Goal: Task Accomplishment & Management: Manage account settings

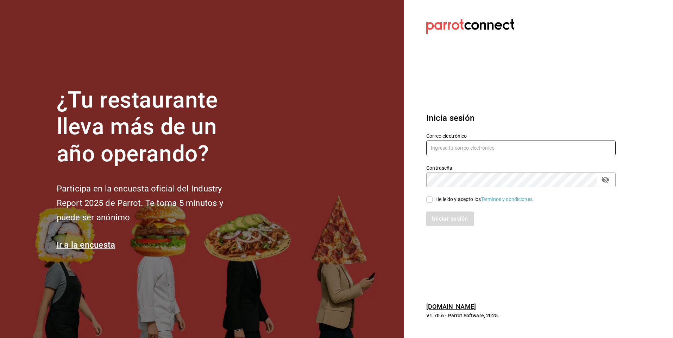
type input "[EMAIL_ADDRESS][DOMAIN_NAME]"
click at [432, 198] on input "He leído y acepto los Términos y condiciones." at bounding box center [429, 200] width 6 height 6
checkbox input "true"
click at [445, 220] on button "Iniciar sesión" at bounding box center [450, 219] width 48 height 15
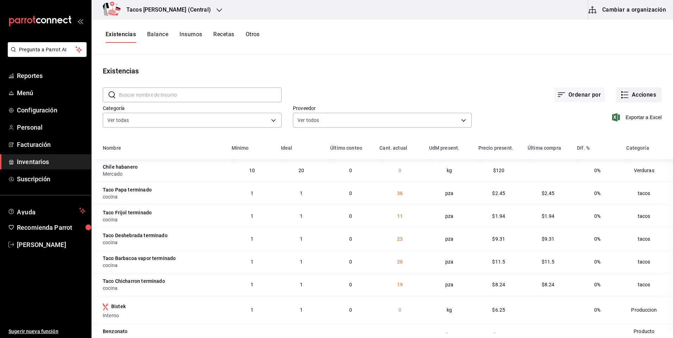
click at [641, 91] on button "Acciones" at bounding box center [638, 95] width 45 height 15
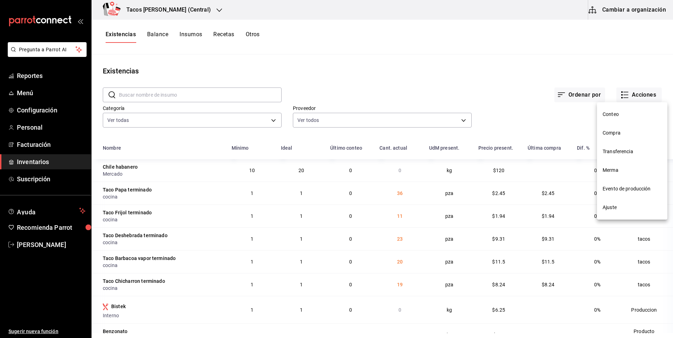
click at [627, 209] on span "Ajuste" at bounding box center [631, 207] width 59 height 7
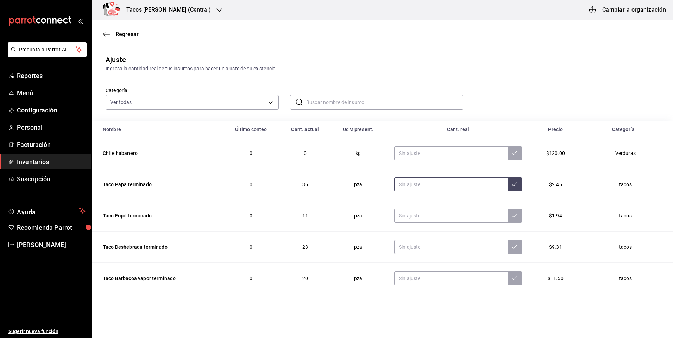
drag, startPoint x: 425, startPoint y: 181, endPoint x: 428, endPoint y: 189, distance: 8.1
click at [424, 182] on input "text" at bounding box center [451, 185] width 114 height 14
click at [428, 189] on input "text" at bounding box center [451, 185] width 114 height 14
type input "0.00"
click at [437, 219] on input "text" at bounding box center [451, 216] width 114 height 14
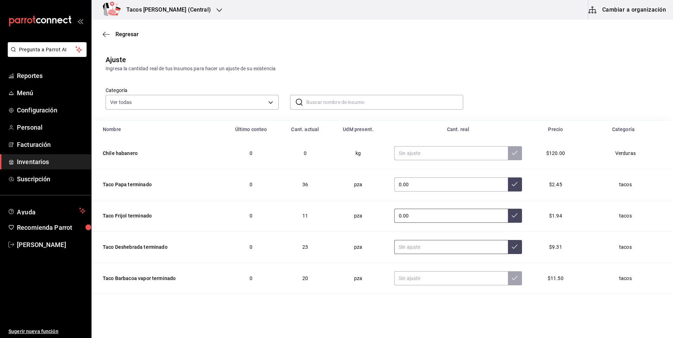
type input "0.00"
click at [431, 250] on input "text" at bounding box center [451, 247] width 114 height 14
type input "0.00"
click at [425, 277] on input "text" at bounding box center [451, 279] width 114 height 14
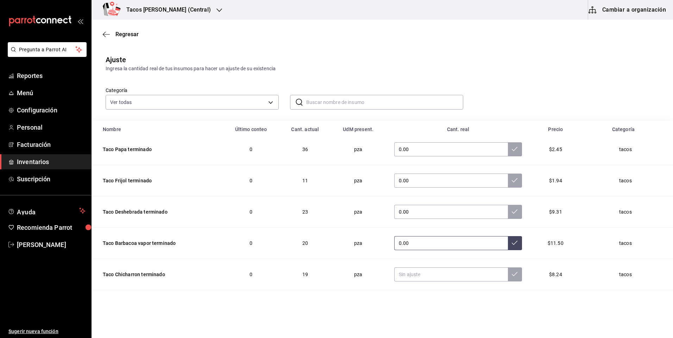
type input "0.00"
click at [425, 277] on input "text" at bounding box center [451, 275] width 114 height 14
type input "0.00"
click at [508, 273] on button at bounding box center [515, 275] width 14 height 14
click at [497, 240] on input "0.00" at bounding box center [451, 243] width 114 height 14
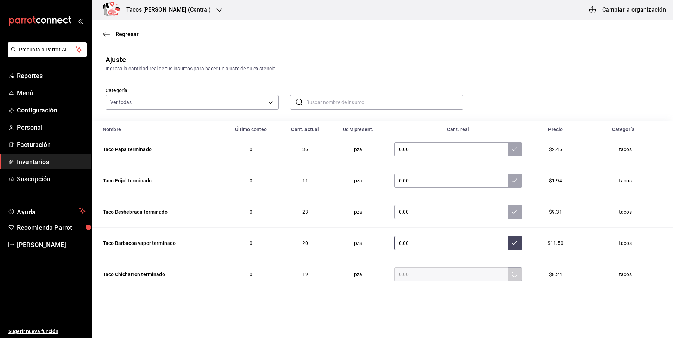
click at [512, 241] on icon at bounding box center [515, 243] width 6 height 6
click at [497, 222] on td "0.00" at bounding box center [458, 212] width 145 height 31
click at [508, 217] on button at bounding box center [515, 212] width 14 height 14
click at [508, 184] on button at bounding box center [515, 181] width 14 height 14
click at [508, 153] on button at bounding box center [515, 149] width 14 height 14
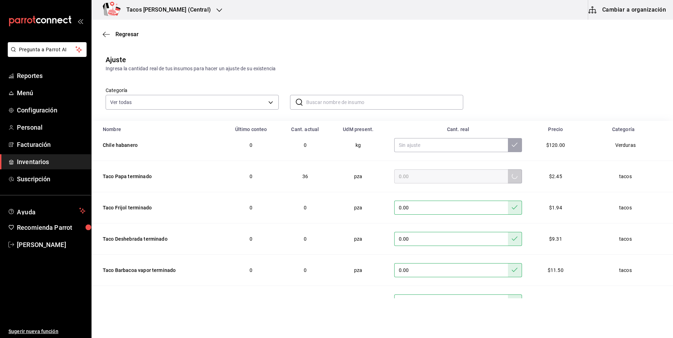
scroll to position [0, 0]
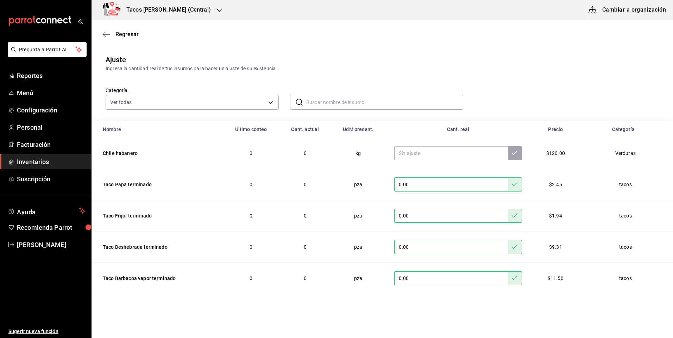
click at [168, 14] on h3 "Tacos [PERSON_NAME] (Central)" at bounding box center [166, 10] width 90 height 8
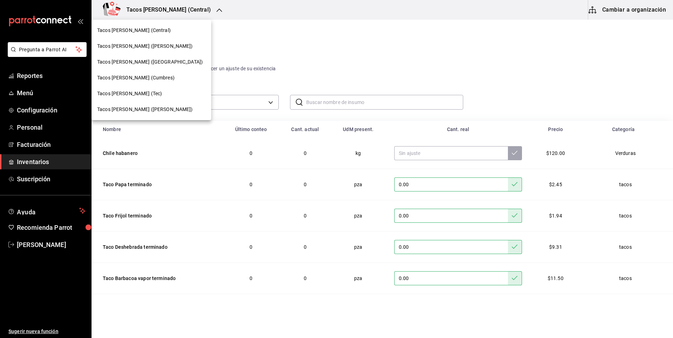
click at [152, 44] on span "Tacos [PERSON_NAME] ([PERSON_NAME])" at bounding box center [145, 46] width 96 height 7
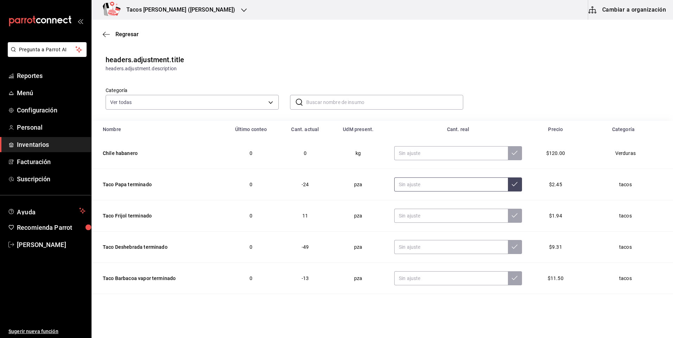
click at [455, 187] on input "text" at bounding box center [451, 185] width 114 height 14
type input "0.00"
click at [448, 213] on input "text" at bounding box center [451, 216] width 114 height 14
type input "0.00"
click at [440, 241] on input "text" at bounding box center [451, 247] width 114 height 14
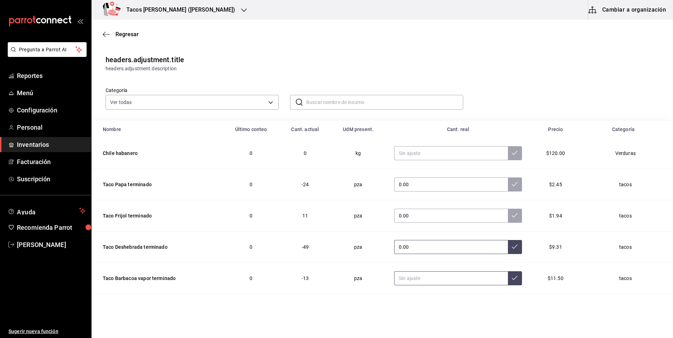
type input "0.00"
click at [432, 273] on input "text" at bounding box center [451, 279] width 114 height 14
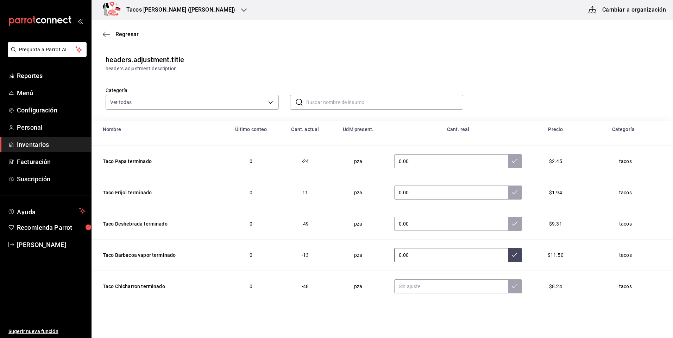
scroll to position [35, 0]
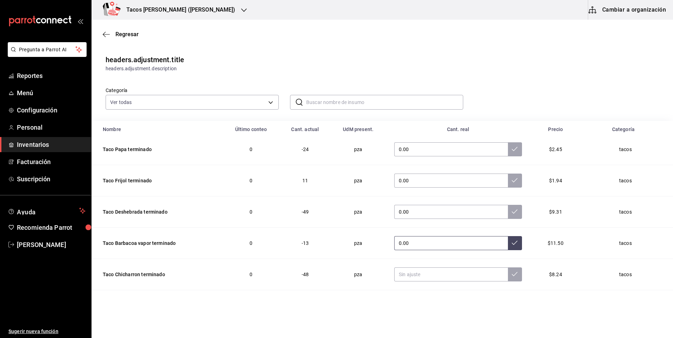
type input "0.00"
click at [431, 273] on input "text" at bounding box center [451, 275] width 114 height 14
type input "0.00"
click at [512, 276] on icon at bounding box center [515, 275] width 6 height 6
click at [508, 247] on button at bounding box center [515, 243] width 14 height 14
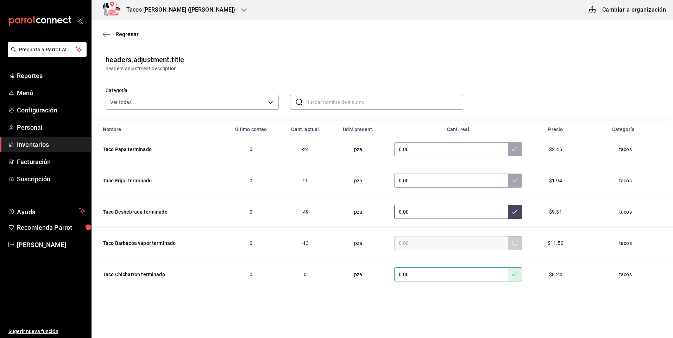
click at [508, 215] on button at bounding box center [515, 212] width 14 height 14
click at [508, 184] on button at bounding box center [515, 181] width 14 height 14
click at [508, 153] on button at bounding box center [515, 149] width 14 height 14
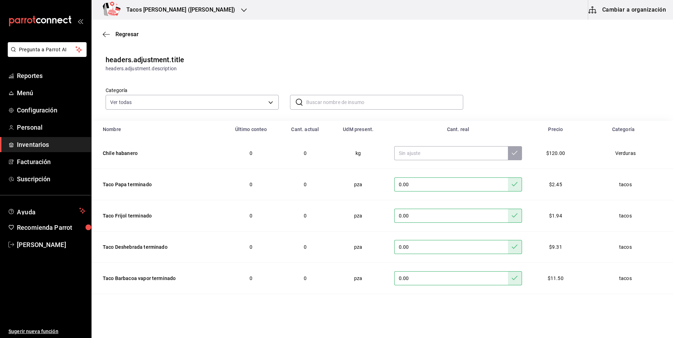
click at [174, 14] on div "Tacos [PERSON_NAME] ([PERSON_NAME])" at bounding box center [173, 10] width 152 height 20
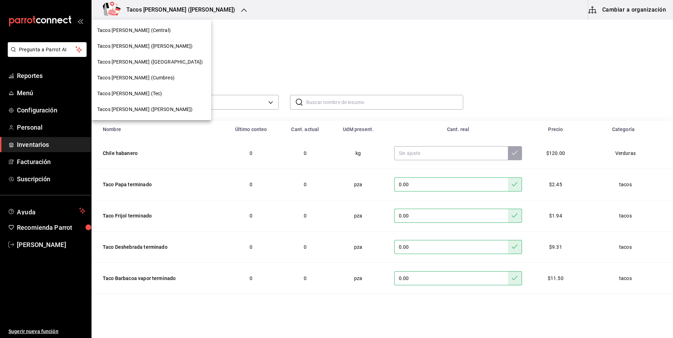
click at [160, 64] on span "Tacos don Pedro (Cordillera)" at bounding box center [150, 61] width 106 height 7
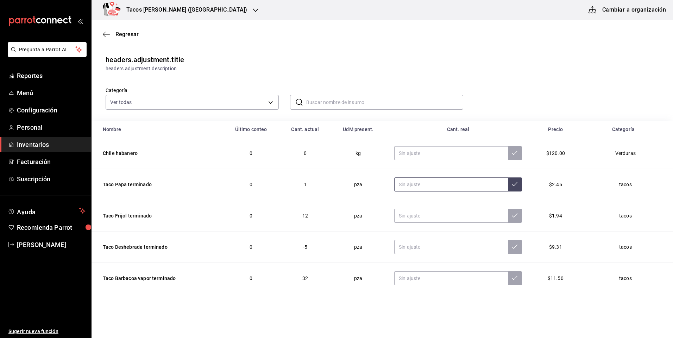
click at [436, 185] on input "text" at bounding box center [451, 185] width 114 height 14
type input "0.00"
click at [444, 222] on input "text" at bounding box center [451, 216] width 114 height 14
type input "0.00"
click at [430, 250] on input "text" at bounding box center [451, 247] width 114 height 14
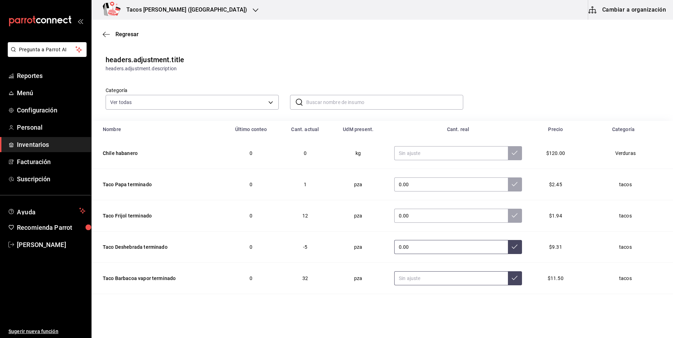
type input "0.00"
click at [419, 279] on input "text" at bounding box center [451, 279] width 114 height 14
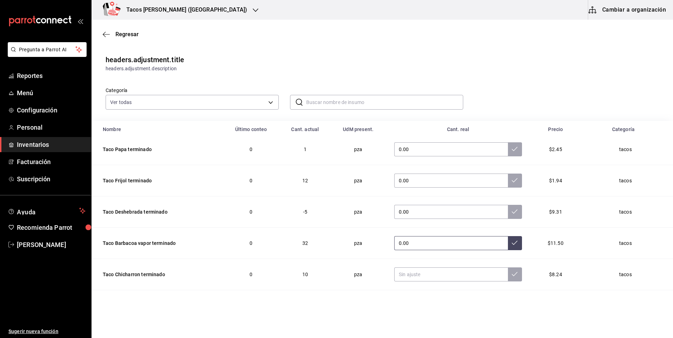
type input "0.00"
click at [419, 279] on input "text" at bounding box center [451, 275] width 114 height 14
type input "0.00"
click at [512, 275] on icon at bounding box center [515, 275] width 6 height 6
click at [508, 239] on button at bounding box center [515, 243] width 14 height 14
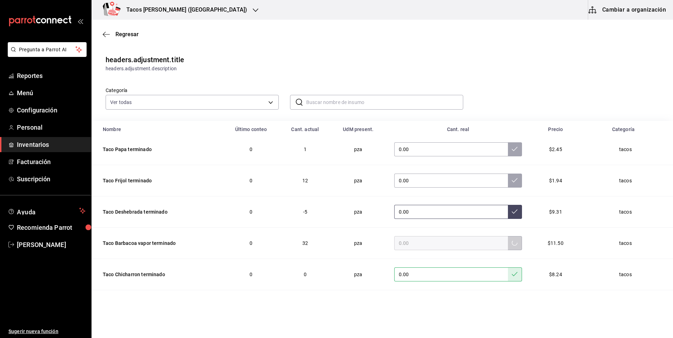
click at [508, 216] on button at bounding box center [515, 212] width 14 height 14
click at [508, 187] on button at bounding box center [515, 181] width 14 height 14
click at [508, 156] on button at bounding box center [515, 149] width 14 height 14
click at [177, 10] on h3 "Tacos [PERSON_NAME] ([GEOGRAPHIC_DATA])" at bounding box center [184, 10] width 126 height 8
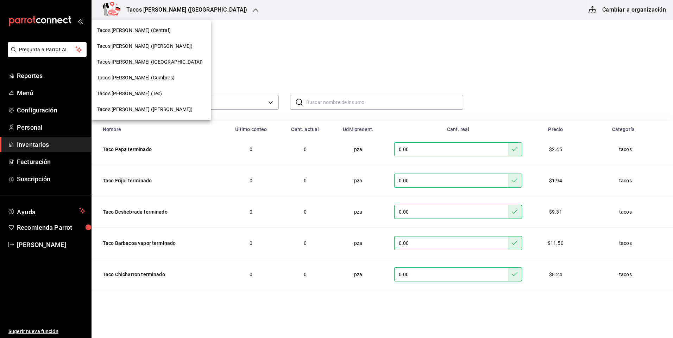
click at [161, 36] on div "Tacos [PERSON_NAME] (Central)" at bounding box center [151, 31] width 120 height 16
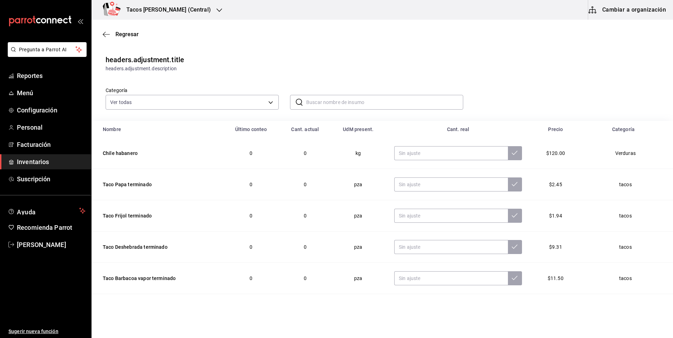
click at [189, 10] on h3 "Tacos [PERSON_NAME] (Central)" at bounding box center [166, 10] width 90 height 8
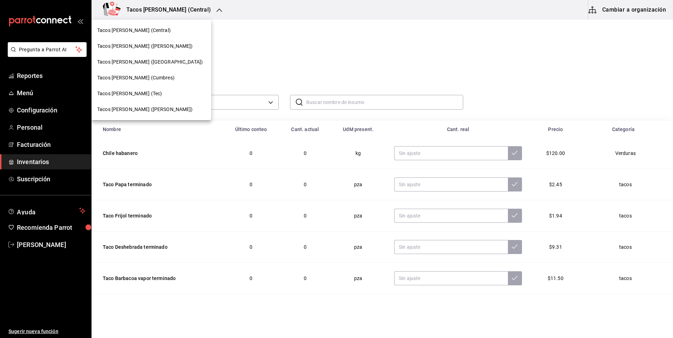
click at [164, 66] on div "Tacos [PERSON_NAME] ([GEOGRAPHIC_DATA])" at bounding box center [151, 62] width 120 height 16
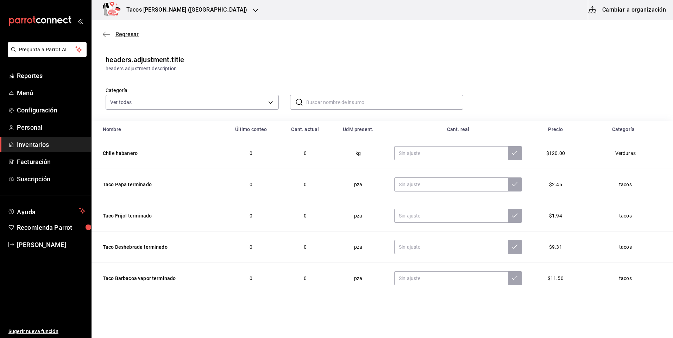
click at [119, 38] on div "Regresar" at bounding box center [381, 34] width 581 height 18
click at [124, 33] on span "Regresar" at bounding box center [126, 34] width 23 height 7
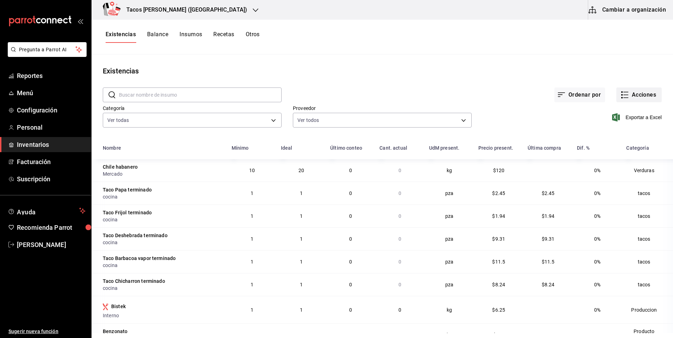
click at [639, 92] on button "Acciones" at bounding box center [638, 95] width 45 height 15
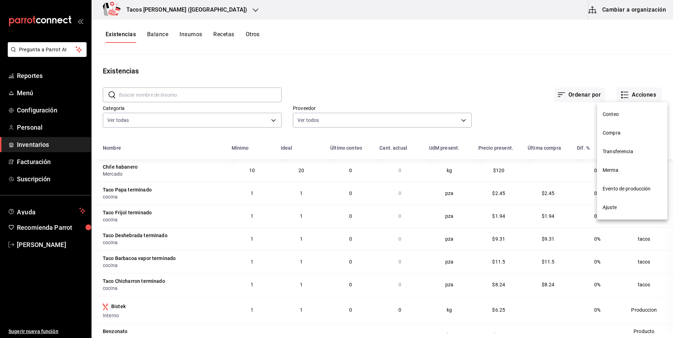
click at [621, 208] on span "Ajuste" at bounding box center [631, 207] width 59 height 7
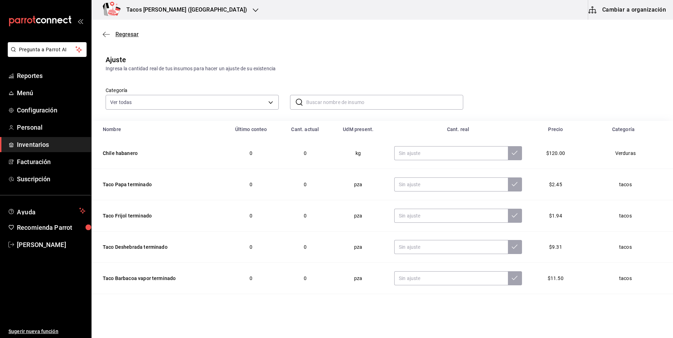
click at [118, 32] on span "Regresar" at bounding box center [126, 34] width 23 height 7
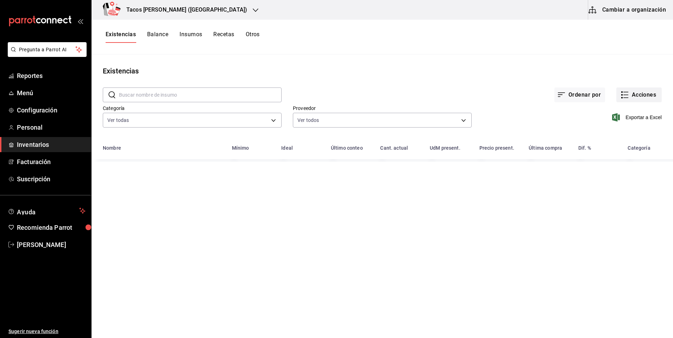
click at [627, 97] on icon "button" at bounding box center [624, 95] width 8 height 8
click at [623, 136] on span "Compra" at bounding box center [631, 132] width 59 height 7
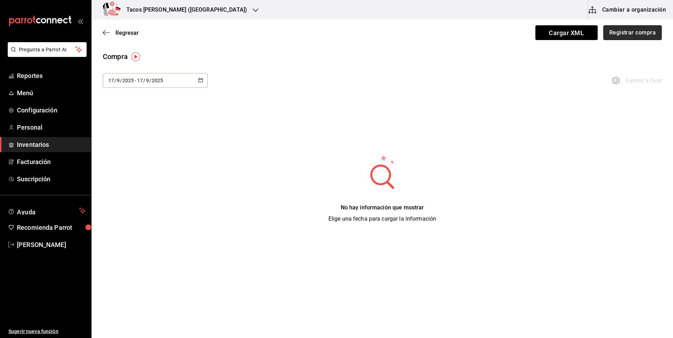
click at [621, 33] on button "Registrar compra" at bounding box center [632, 32] width 58 height 15
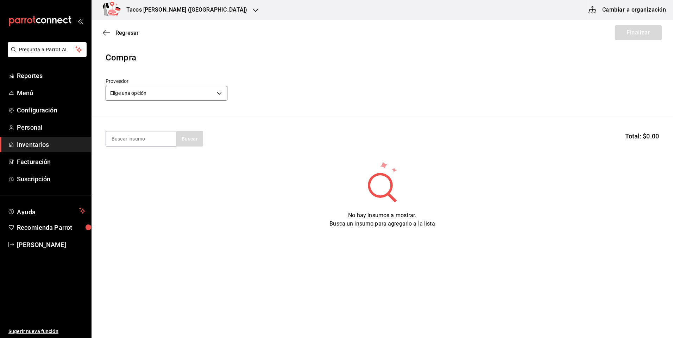
click at [191, 92] on body "Pregunta a Parrot AI Reportes Menú Configuración Personal Inventarios Facturaci…" at bounding box center [336, 149] width 673 height 299
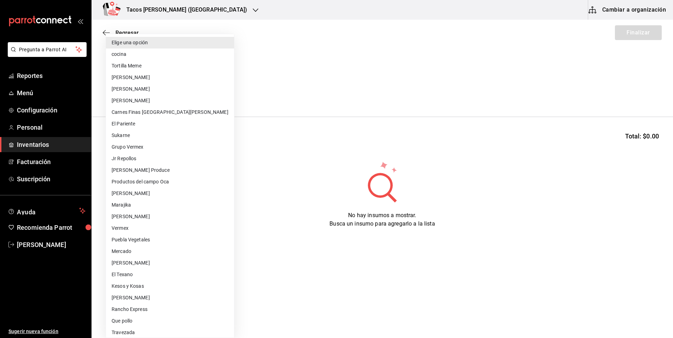
click at [155, 52] on li "cocina" at bounding box center [170, 55] width 128 height 12
type input "237c9a5b-4078-49eb-83ef-23bf52bd7acd"
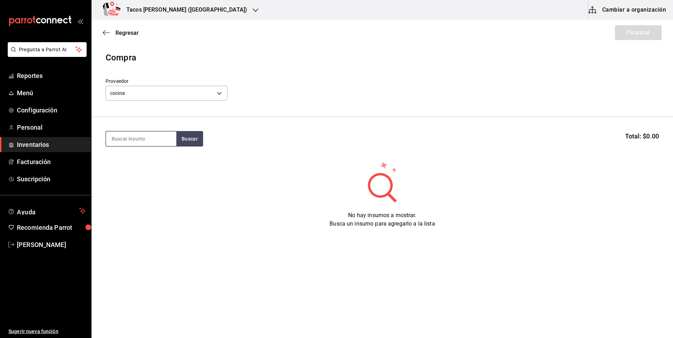
click at [135, 139] on input at bounding box center [141, 139] width 70 height 15
type input "des"
click at [192, 136] on button "Buscar" at bounding box center [189, 138] width 27 height 15
click at [100, 180] on div "No hay insumos a mostrar. Busca un insumo para agregarlo a la lista" at bounding box center [381, 195] width 581 height 68
click at [189, 145] on button "Buscar" at bounding box center [189, 138] width 27 height 15
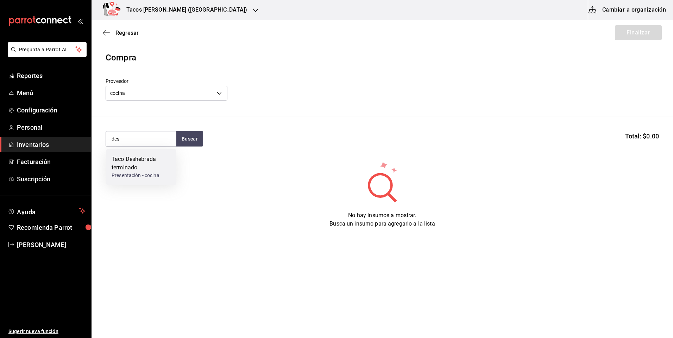
click at [122, 170] on div "Taco Deshebrada terminado" at bounding box center [141, 163] width 59 height 17
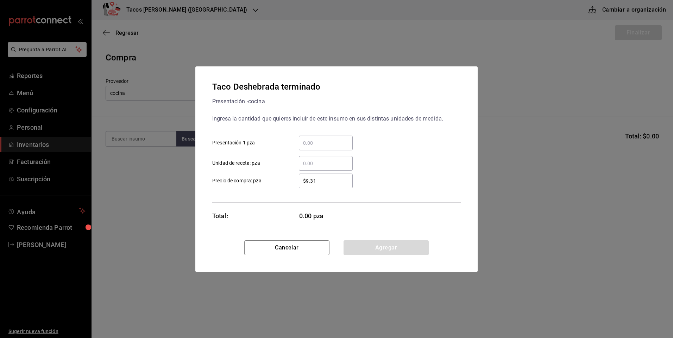
click at [327, 139] on input "​ Presentación 1 pza" at bounding box center [326, 143] width 54 height 8
type input "100"
click at [373, 241] on button "Agregar" at bounding box center [385, 248] width 85 height 15
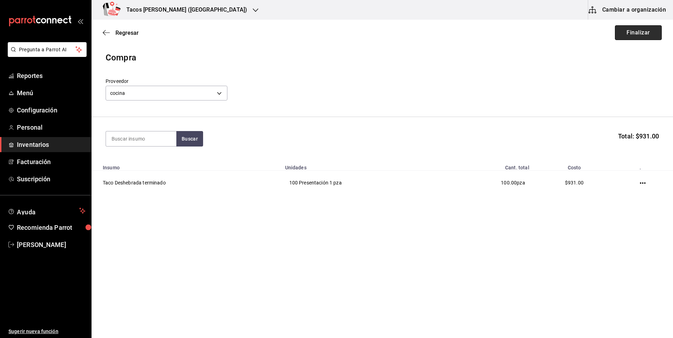
click at [628, 34] on button "Finalizar" at bounding box center [638, 32] width 47 height 15
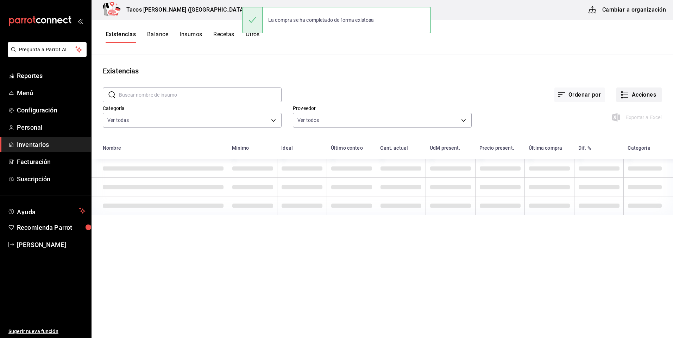
click at [644, 96] on button "Acciones" at bounding box center [638, 95] width 45 height 15
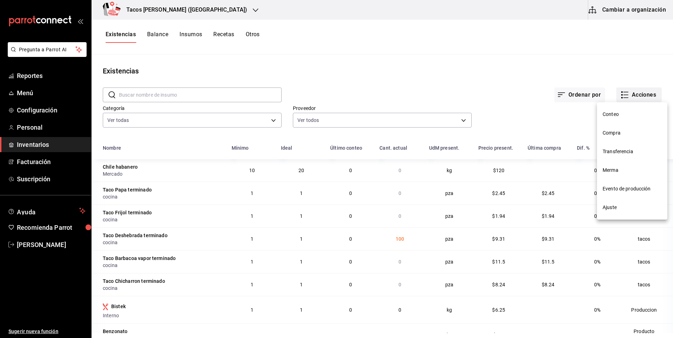
click at [630, 129] on span "Compra" at bounding box center [631, 132] width 59 height 7
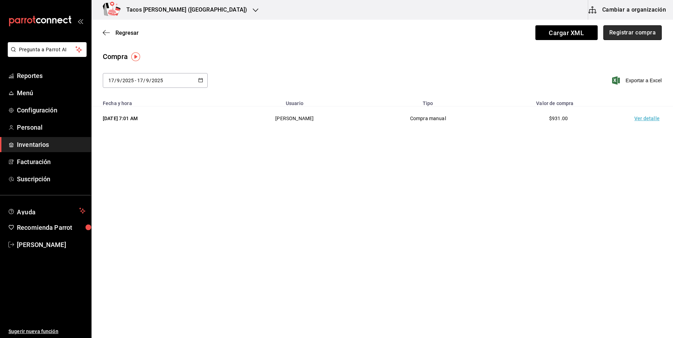
click at [639, 38] on button "Registrar compra" at bounding box center [632, 32] width 58 height 15
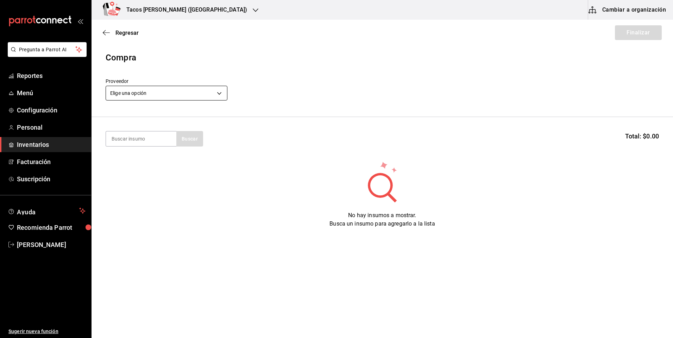
click at [198, 91] on body "Pregunta a Parrot AI Reportes Menú Configuración Personal Inventarios Facturaci…" at bounding box center [336, 149] width 673 height 299
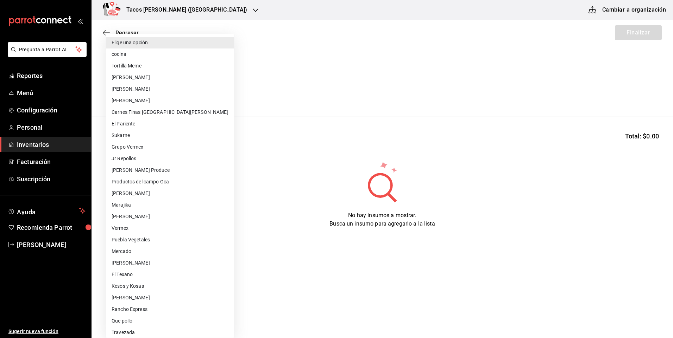
click at [169, 56] on li "cocina" at bounding box center [170, 55] width 128 height 12
type input "237c9a5b-4078-49eb-83ef-23bf52bd7acd"
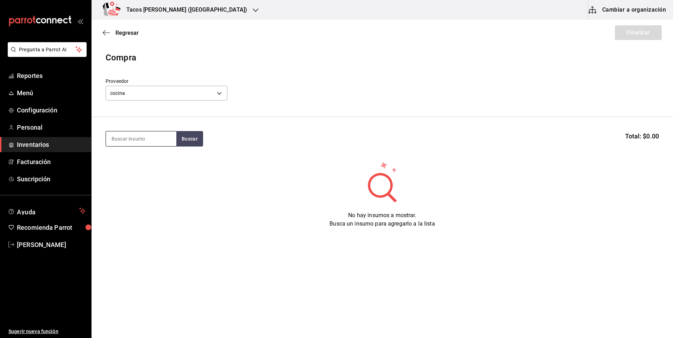
click at [150, 142] on input at bounding box center [141, 139] width 70 height 15
type input "pap"
click at [184, 136] on button "Buscar" at bounding box center [189, 138] width 27 height 15
click at [153, 159] on div "Taco Papa terminado" at bounding box center [139, 159] width 55 height 8
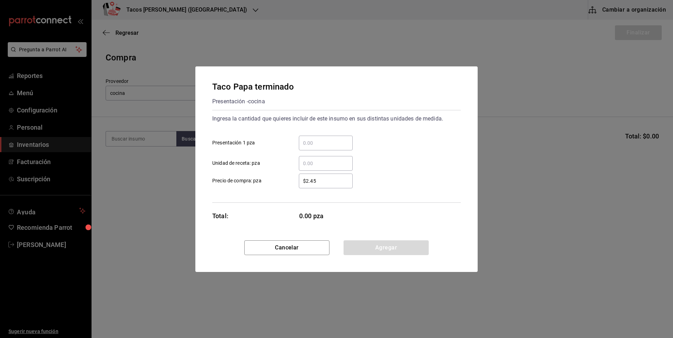
click at [314, 140] on input "​ Presentación 1 pza" at bounding box center [326, 143] width 54 height 8
type input "50"
click at [356, 239] on div "Taco Papa terminado Presentación - cocina Ingresa la cantidad que quieres inclu…" at bounding box center [336, 153] width 282 height 174
click at [356, 244] on button "Agregar" at bounding box center [385, 248] width 85 height 15
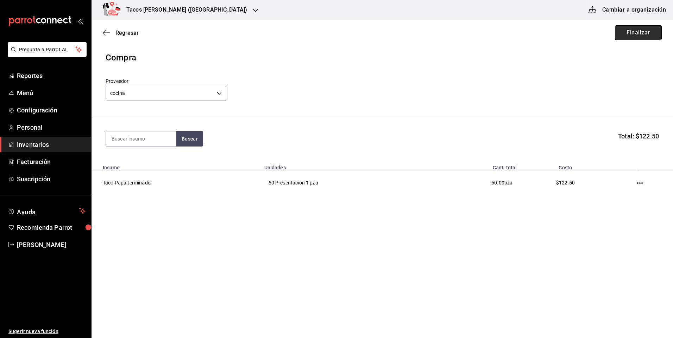
click at [624, 33] on button "Finalizar" at bounding box center [638, 32] width 47 height 15
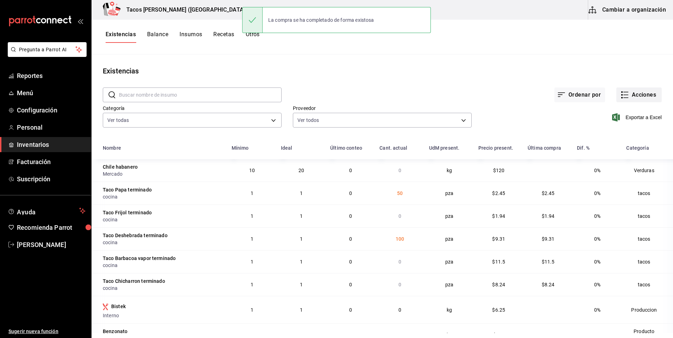
click at [629, 95] on button "Acciones" at bounding box center [638, 95] width 45 height 15
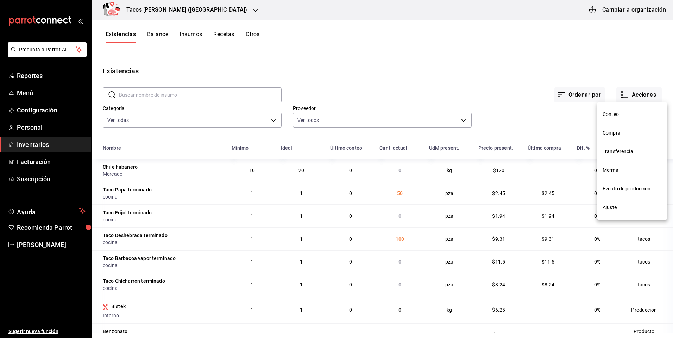
click at [634, 129] on li "Compra" at bounding box center [632, 133] width 70 height 19
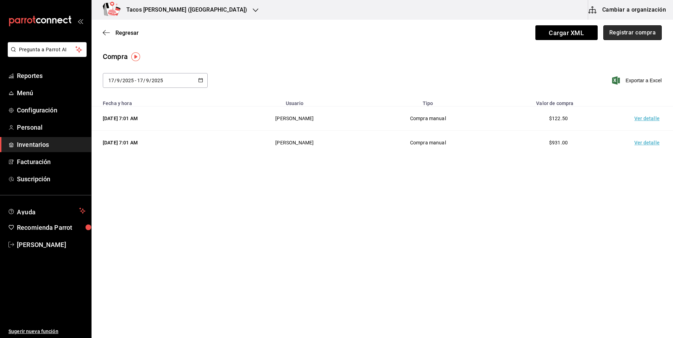
click at [627, 36] on button "Registrar compra" at bounding box center [632, 32] width 58 height 15
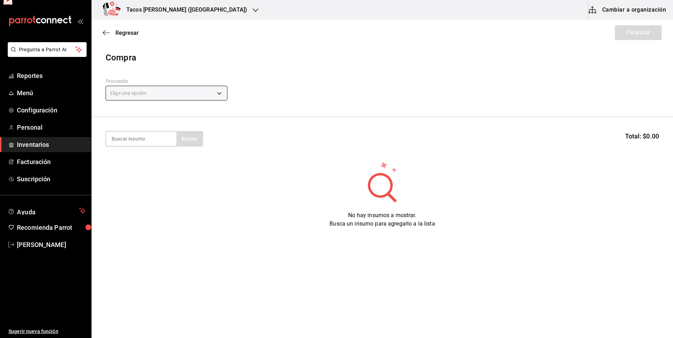
click at [216, 93] on body "Pregunta a Parrot AI Reportes Menú Configuración Personal Inventarios Facturaci…" at bounding box center [336, 149] width 673 height 299
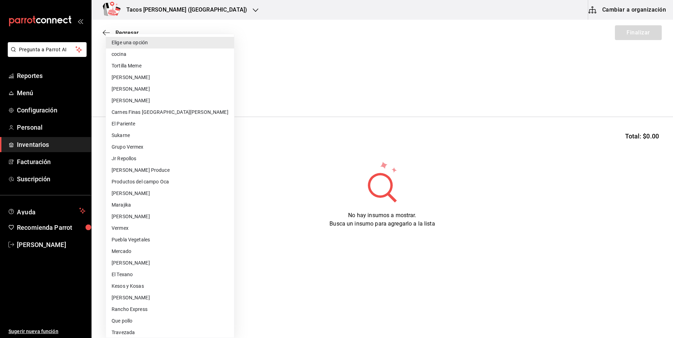
click at [167, 49] on li "cocina" at bounding box center [170, 55] width 128 height 12
type input "237c9a5b-4078-49eb-83ef-23bf52bd7acd"
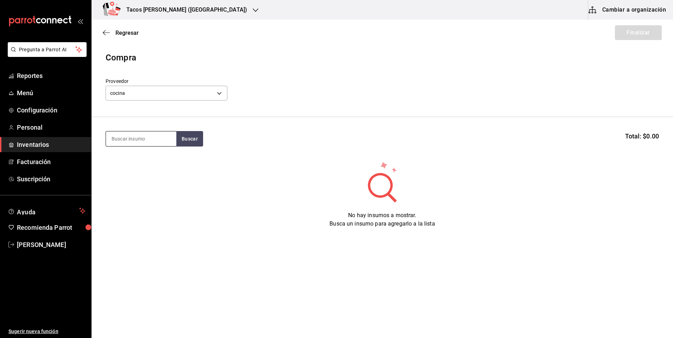
click at [147, 142] on input at bounding box center [141, 139] width 70 height 15
type input "frijol"
click at [182, 136] on button "Buscar" at bounding box center [189, 138] width 27 height 15
click at [159, 156] on div "Taco Frijol terminado" at bounding box center [139, 159] width 54 height 8
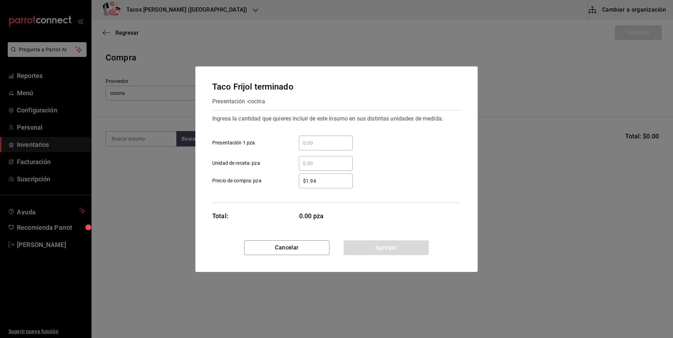
click at [326, 139] on input "​ Presentación 1 pza" at bounding box center [326, 143] width 54 height 8
type input "50"
click at [375, 250] on button "Agregar" at bounding box center [385, 248] width 85 height 15
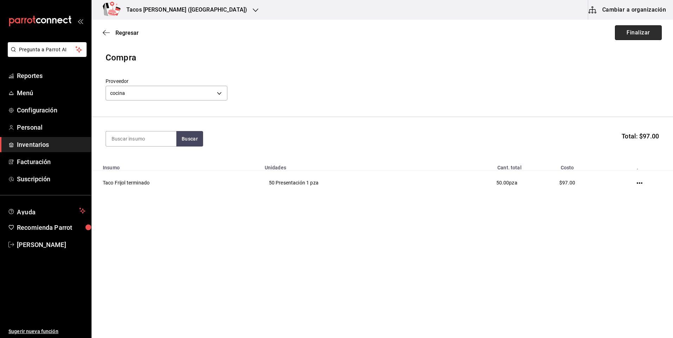
click at [642, 34] on button "Finalizar" at bounding box center [638, 32] width 47 height 15
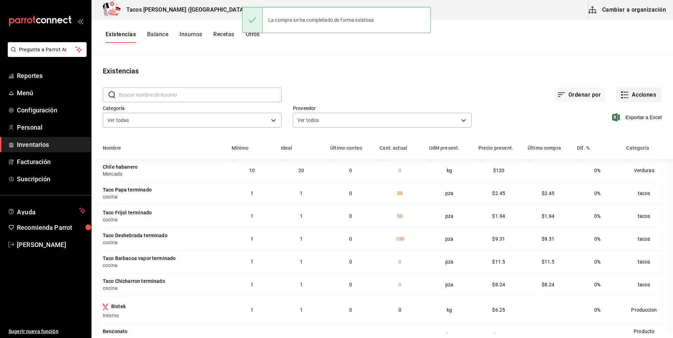
click at [630, 98] on button "Acciones" at bounding box center [638, 95] width 45 height 15
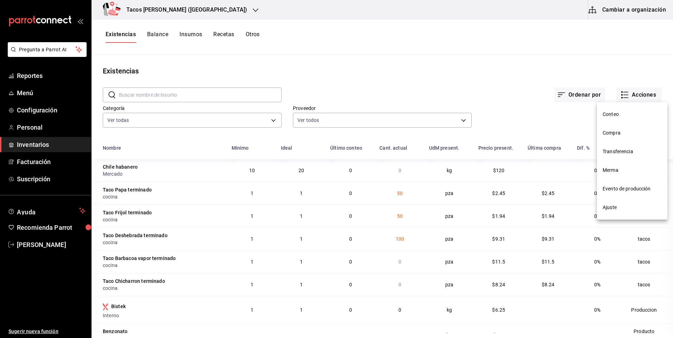
click at [618, 134] on span "Compra" at bounding box center [631, 132] width 59 height 7
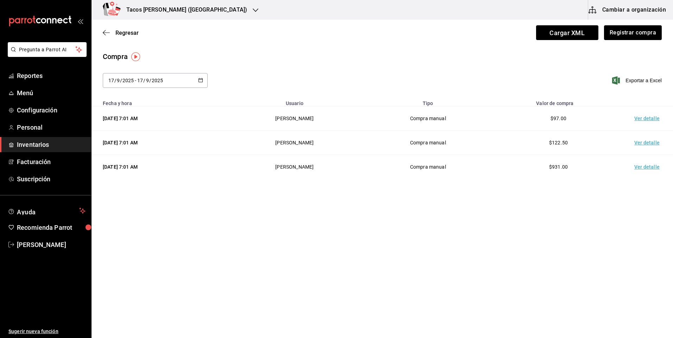
click at [621, 40] on div "Regresar Cargar XML Registrar compra" at bounding box center [381, 33] width 581 height 26
click at [621, 37] on button "Registrar compra" at bounding box center [632, 32] width 58 height 15
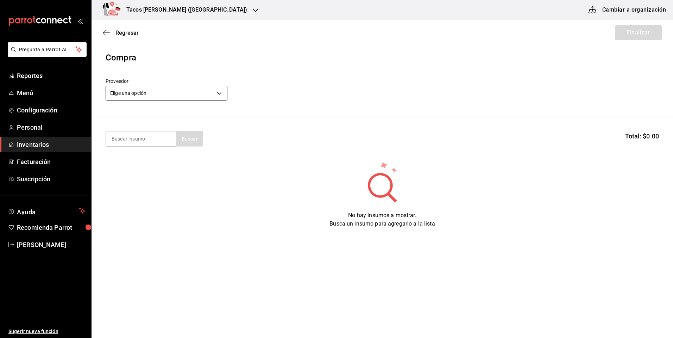
click at [190, 94] on body "Pregunta a Parrot AI Reportes Menú Configuración Personal Inventarios Facturaci…" at bounding box center [336, 149] width 673 height 299
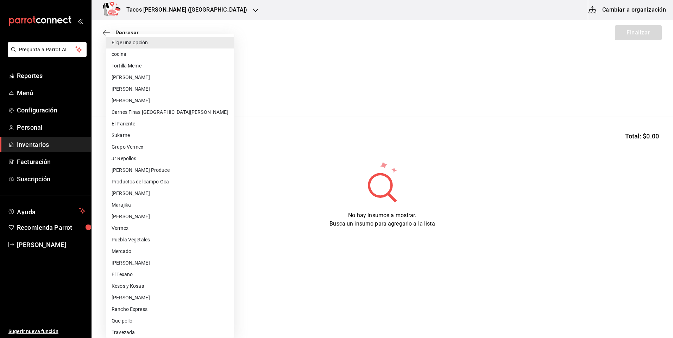
click at [185, 60] on li "cocina" at bounding box center [170, 55] width 128 height 12
type input "237c9a5b-4078-49eb-83ef-23bf52bd7acd"
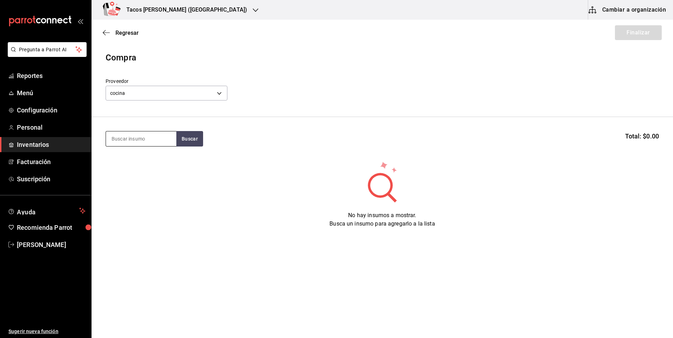
click at [133, 144] on input at bounding box center [141, 139] width 70 height 15
type input "chi"
click at [194, 144] on button "Buscar" at bounding box center [189, 138] width 27 height 15
click at [131, 163] on div "Taco Chicharron terminado" at bounding box center [141, 163] width 59 height 17
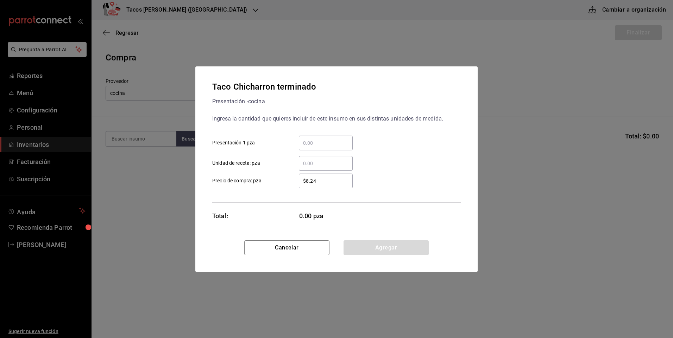
click at [328, 141] on input "​ Presentación 1 pza" at bounding box center [326, 143] width 54 height 8
type input "50"
click at [386, 248] on button "Agregar" at bounding box center [385, 248] width 85 height 15
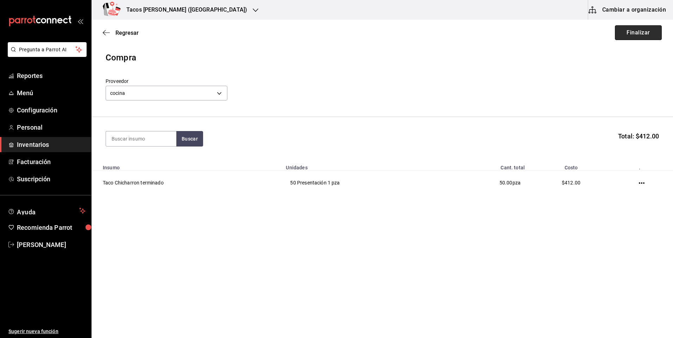
click at [650, 39] on button "Finalizar" at bounding box center [638, 32] width 47 height 15
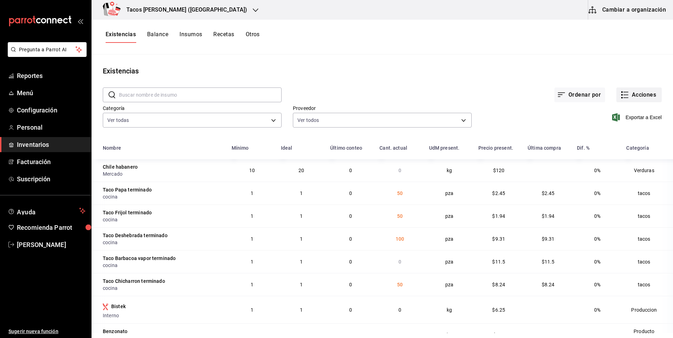
click at [623, 98] on icon "button" at bounding box center [625, 98] width 5 height 0
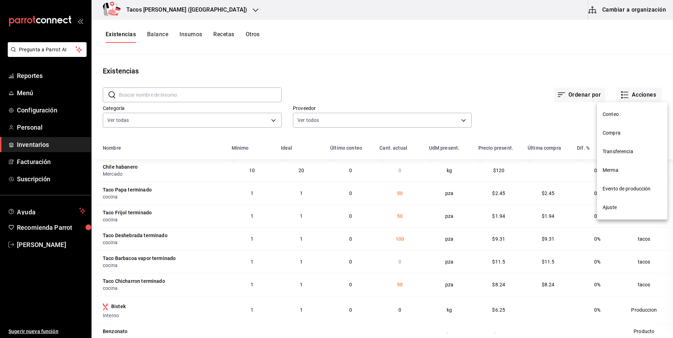
click at [613, 130] on span "Compra" at bounding box center [631, 132] width 59 height 7
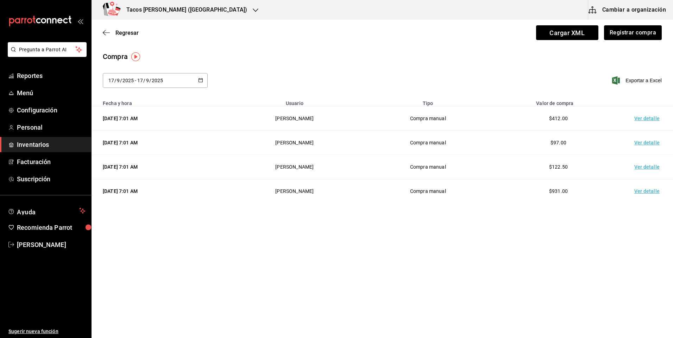
click at [621, 23] on div "Regresar Cargar XML Registrar compra" at bounding box center [381, 33] width 581 height 26
click at [618, 33] on button "Registrar compra" at bounding box center [632, 32] width 58 height 15
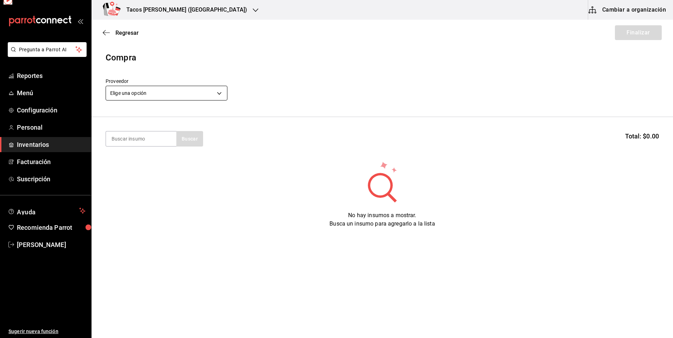
click at [139, 91] on body "Pregunta a Parrot AI Reportes Menú Configuración Personal Inventarios Facturaci…" at bounding box center [336, 149] width 673 height 299
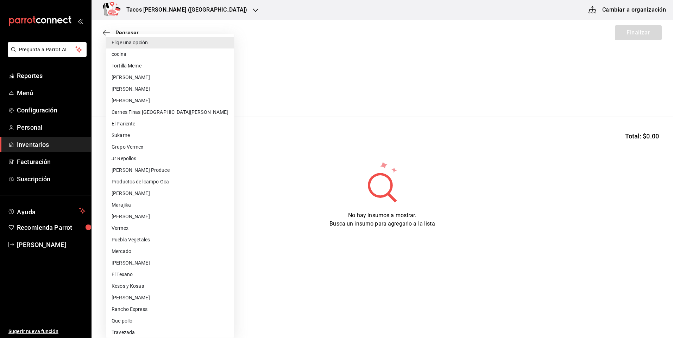
click at [131, 51] on li "cocina" at bounding box center [170, 55] width 128 height 12
type input "237c9a5b-4078-49eb-83ef-23bf52bd7acd"
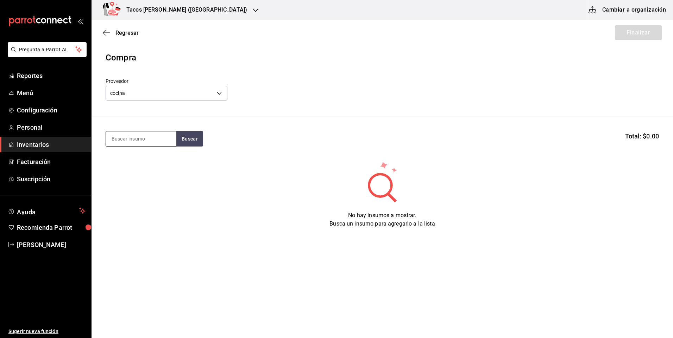
click at [132, 134] on input at bounding box center [141, 139] width 70 height 15
type input "[PERSON_NAME]"
click at [182, 140] on button "Buscar" at bounding box center [189, 138] width 27 height 15
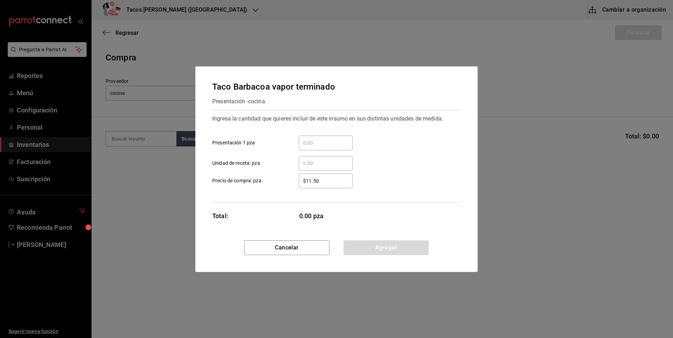
click at [317, 139] on input "​ Presentación 1 pza" at bounding box center [326, 143] width 54 height 8
type input "2"
type input "30"
click at [379, 245] on button "Agregar" at bounding box center [385, 248] width 85 height 15
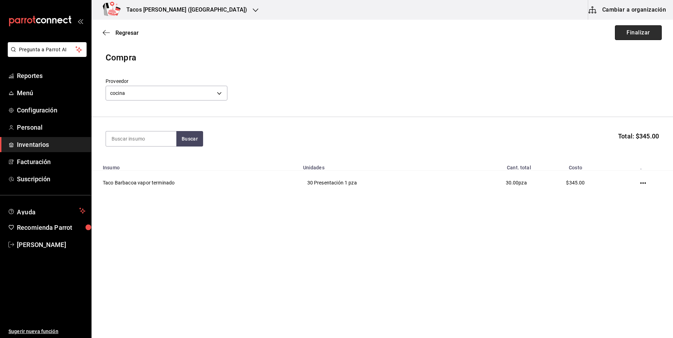
click at [650, 30] on button "Finalizar" at bounding box center [638, 32] width 47 height 15
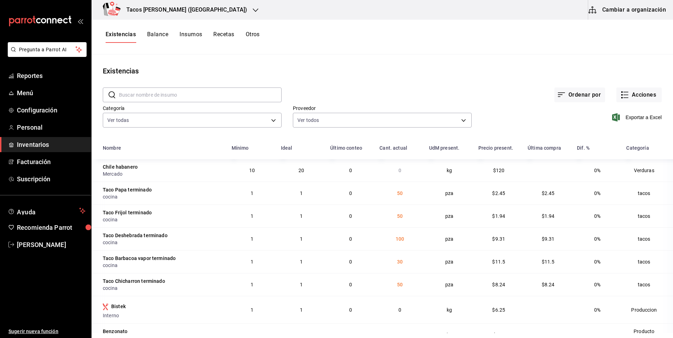
click at [185, 7] on h3 "Tacos don Pedro (Cordillera)" at bounding box center [184, 10] width 126 height 8
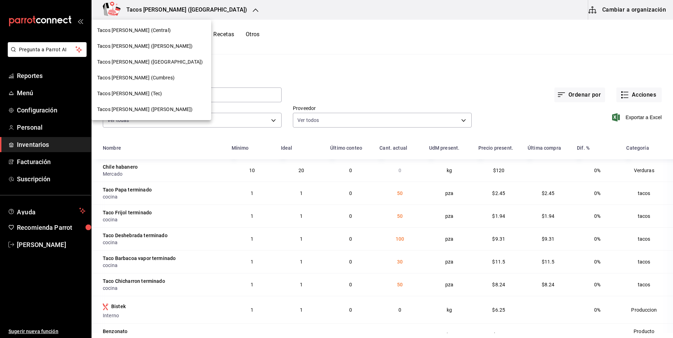
click at [165, 29] on div "Tacos Don Pedro (Central)" at bounding box center [151, 30] width 108 height 7
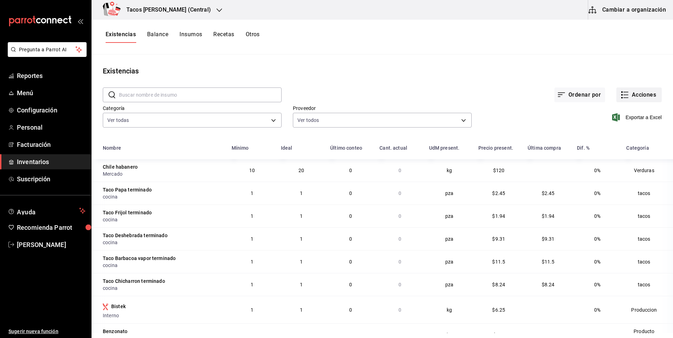
click at [636, 99] on button "Acciones" at bounding box center [638, 95] width 45 height 15
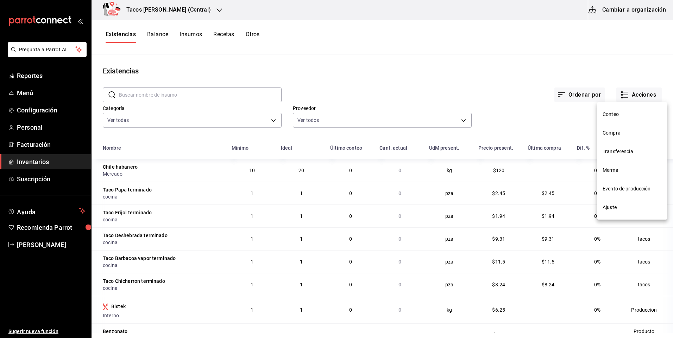
click at [619, 132] on span "Compra" at bounding box center [631, 132] width 59 height 7
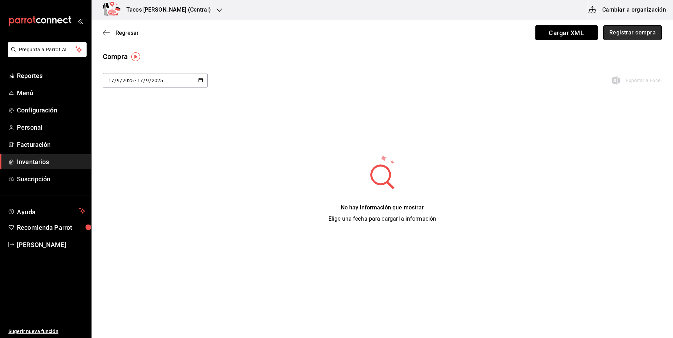
click at [621, 30] on button "Registrar compra" at bounding box center [632, 32] width 58 height 15
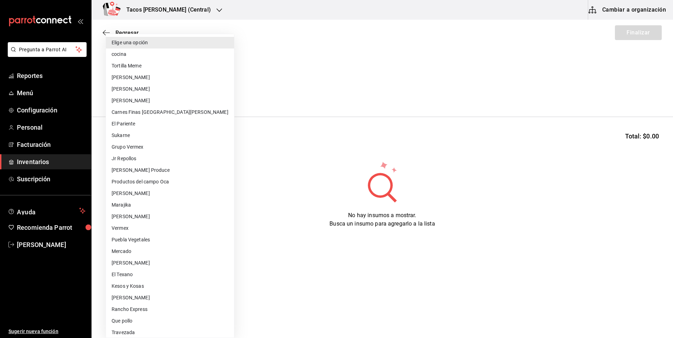
click at [173, 96] on body "Pregunta a Parrot AI Reportes Menú Configuración Personal Facturación Inventari…" at bounding box center [336, 149] width 673 height 299
click at [158, 55] on li "cocina" at bounding box center [170, 55] width 128 height 12
type input "237c9a5b-4078-49eb-83ef-23bf52bd7acd"
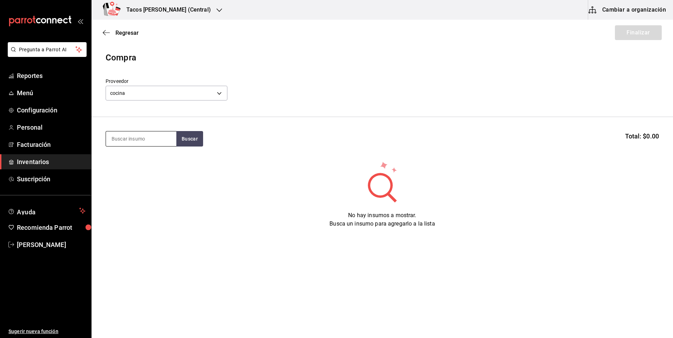
click at [132, 137] on input at bounding box center [141, 139] width 70 height 15
type input "des"
click at [194, 146] on button "Buscar" at bounding box center [189, 138] width 27 height 15
click at [164, 155] on div "Taco Deshebrada terminado Presentación - cocina" at bounding box center [141, 168] width 70 height 36
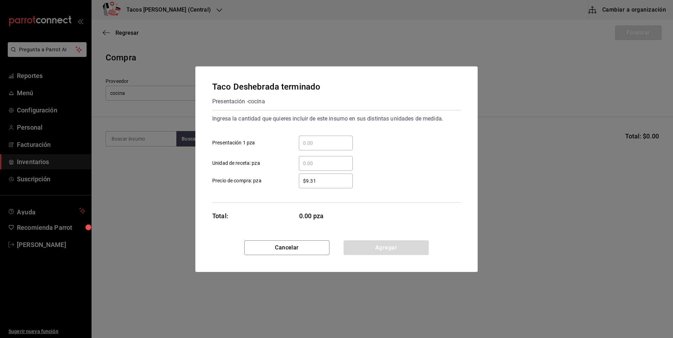
click at [319, 141] on input "​ Presentación 1 pza" at bounding box center [326, 143] width 54 height 8
type input "100"
click at [358, 246] on button "Agregar" at bounding box center [385, 248] width 85 height 15
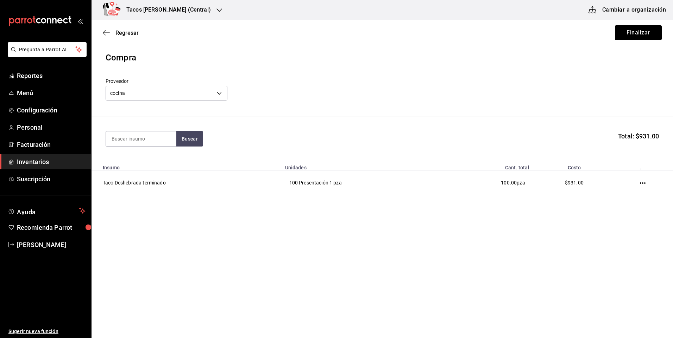
click at [636, 42] on div "Regresar Finalizar" at bounding box center [381, 33] width 581 height 26
click at [636, 36] on button "Finalizar" at bounding box center [638, 32] width 47 height 15
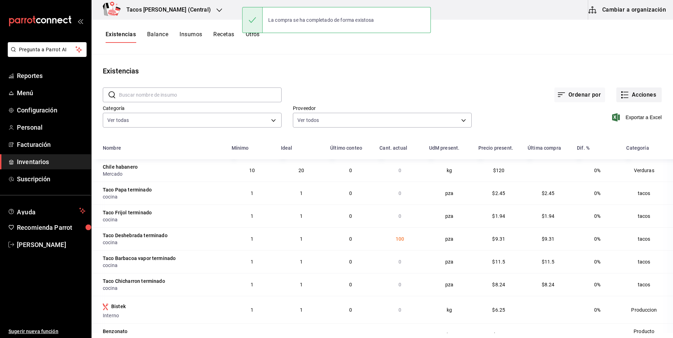
click at [634, 92] on button "Acciones" at bounding box center [638, 95] width 45 height 15
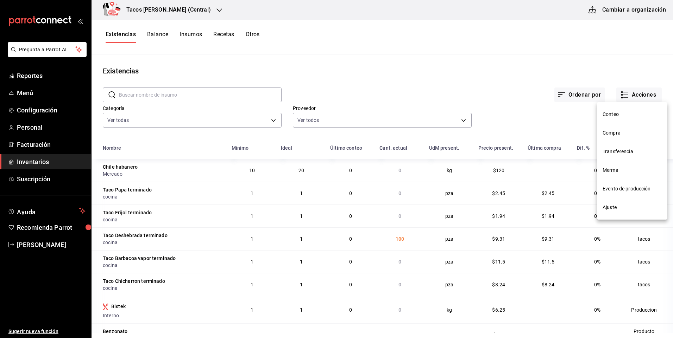
click at [618, 128] on li "Compra" at bounding box center [632, 133] width 70 height 19
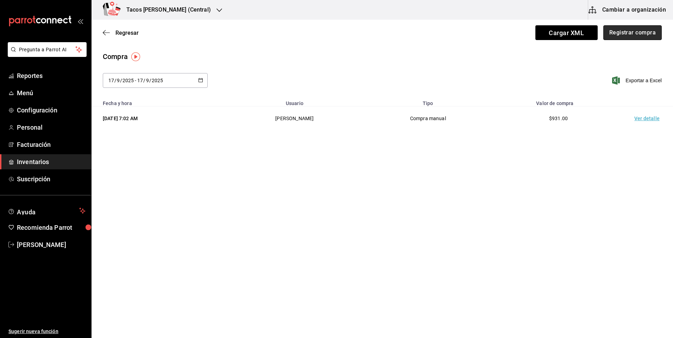
click at [626, 31] on button "Registrar compra" at bounding box center [632, 32] width 58 height 15
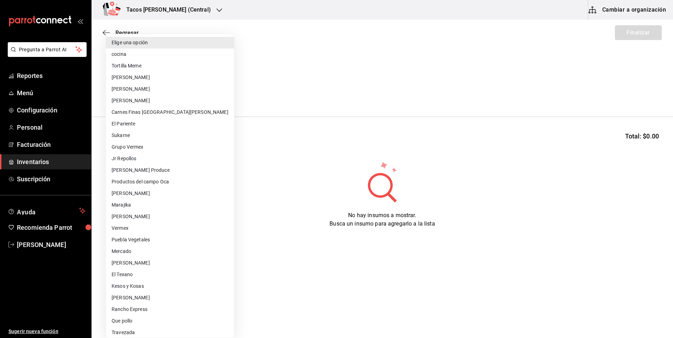
click at [159, 92] on body "Pregunta a Parrot AI Reportes Menú Configuración Personal Facturación Inventari…" at bounding box center [336, 149] width 673 height 299
click at [151, 56] on li "cocina" at bounding box center [170, 55] width 128 height 12
type input "237c9a5b-4078-49eb-83ef-23bf52bd7acd"
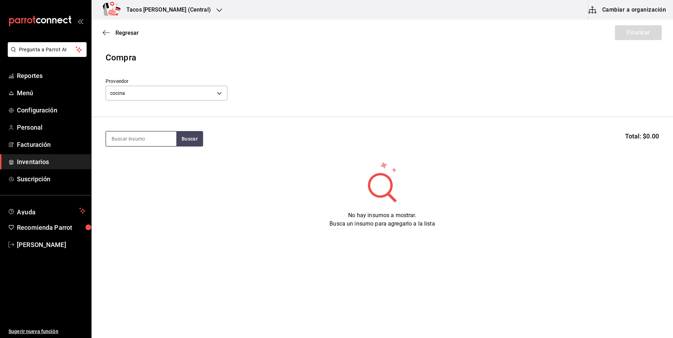
click at [138, 141] on input at bounding box center [141, 139] width 70 height 15
type input "pap"
click at [195, 145] on button "Buscar" at bounding box center [189, 138] width 27 height 15
click at [135, 161] on div "Taco Papa terminado" at bounding box center [139, 159] width 55 height 8
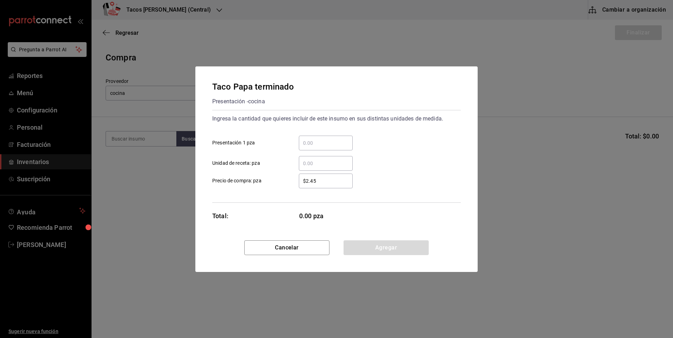
click at [319, 142] on input "​ Presentación 1 pza" at bounding box center [326, 143] width 54 height 8
type input "50"
click at [389, 254] on button "Agregar" at bounding box center [385, 248] width 85 height 15
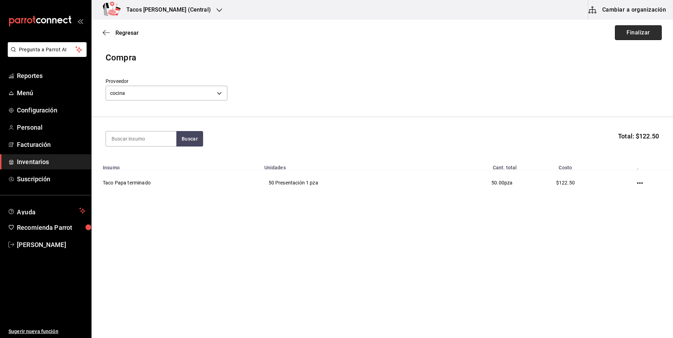
click at [625, 38] on button "Finalizar" at bounding box center [638, 32] width 47 height 15
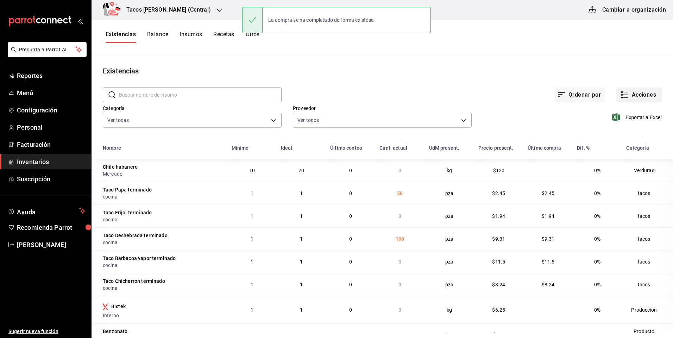
click at [653, 95] on button "Acciones" at bounding box center [638, 95] width 45 height 15
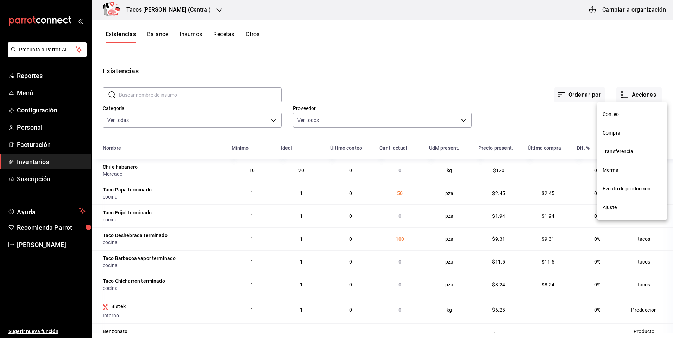
click at [620, 130] on span "Compra" at bounding box center [631, 132] width 59 height 7
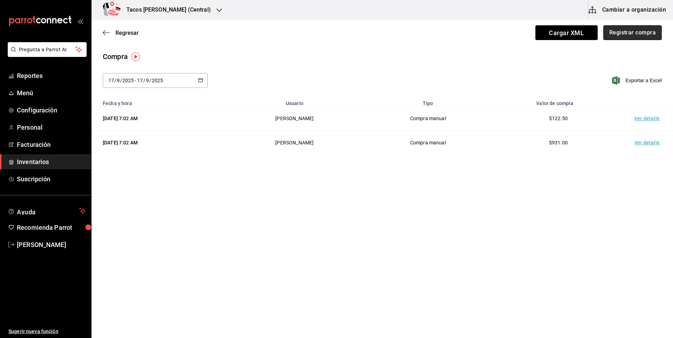
click at [617, 38] on button "Registrar compra" at bounding box center [632, 32] width 58 height 15
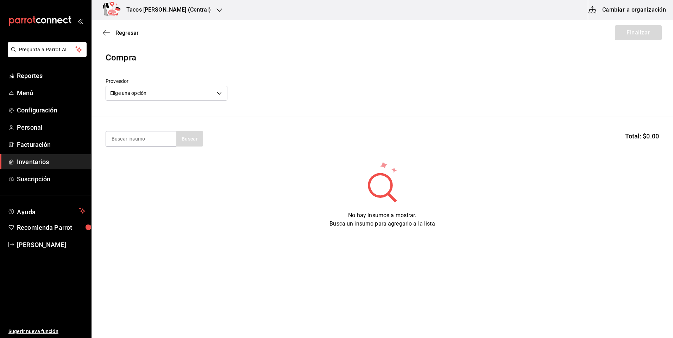
click at [190, 101] on div "Elige una opción default" at bounding box center [167, 92] width 122 height 19
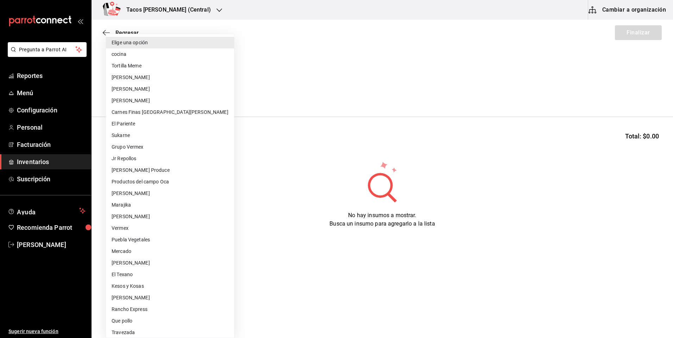
click at [173, 88] on body "Pregunta a Parrot AI Reportes Menú Configuración Personal Facturación Inventari…" at bounding box center [336, 149] width 673 height 299
click at [141, 59] on li "cocina" at bounding box center [170, 55] width 128 height 12
type input "237c9a5b-4078-49eb-83ef-23bf52bd7acd"
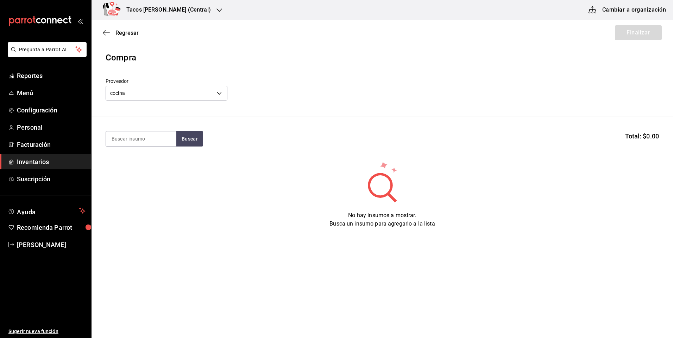
click at [131, 147] on section "Buscar Total: $0.00" at bounding box center [381, 139] width 581 height 44
click at [171, 136] on input at bounding box center [141, 139] width 70 height 15
type input "frijol"
click at [183, 143] on button "Buscar" at bounding box center [189, 138] width 27 height 15
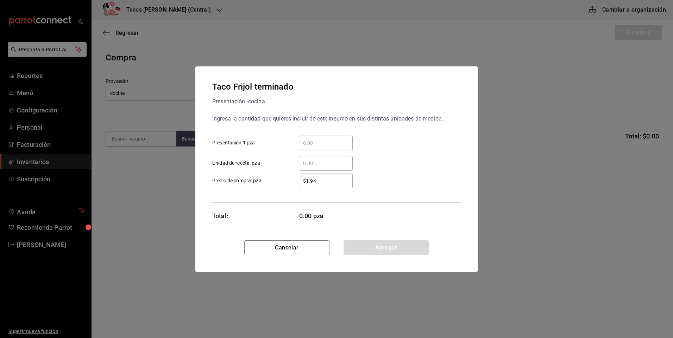
click at [330, 144] on input "​ Presentación 1 pza" at bounding box center [326, 143] width 54 height 8
type input "50"
drag, startPoint x: 379, startPoint y: 248, endPoint x: 388, endPoint y: 234, distance: 17.2
click at [379, 248] on button "Agregar" at bounding box center [385, 248] width 85 height 15
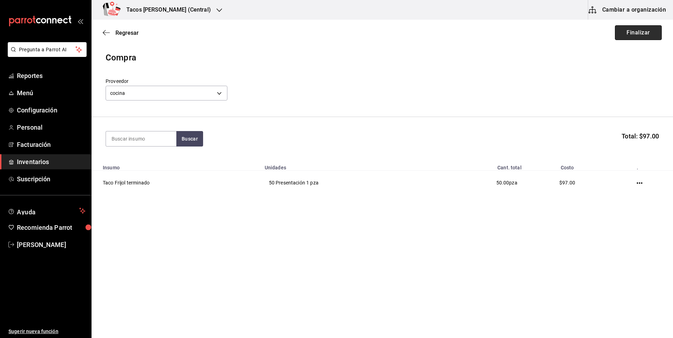
click at [628, 34] on button "Finalizar" at bounding box center [638, 32] width 47 height 15
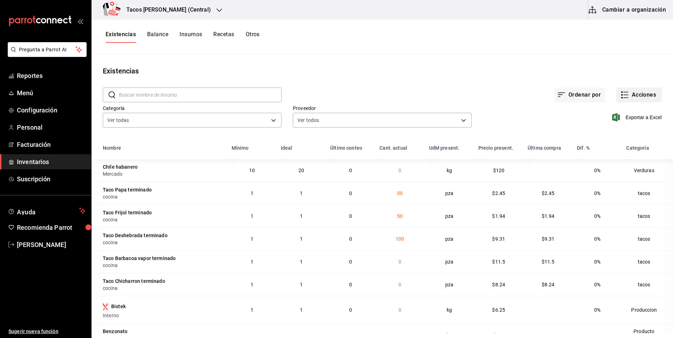
click at [623, 92] on icon "button" at bounding box center [625, 92] width 5 height 0
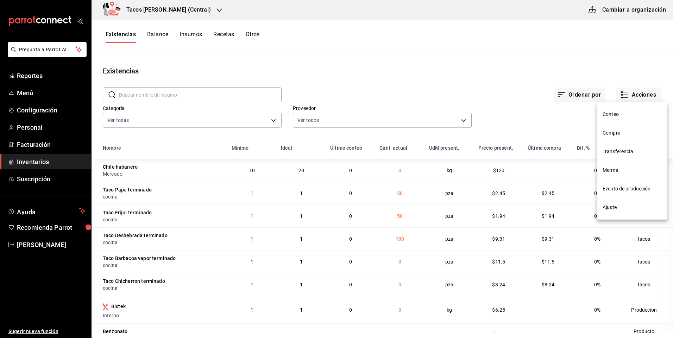
click at [611, 133] on span "Compra" at bounding box center [631, 132] width 59 height 7
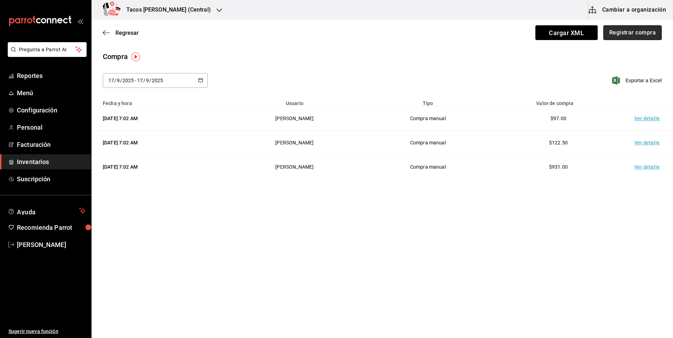
click at [642, 32] on button "Registrar compra" at bounding box center [632, 32] width 58 height 15
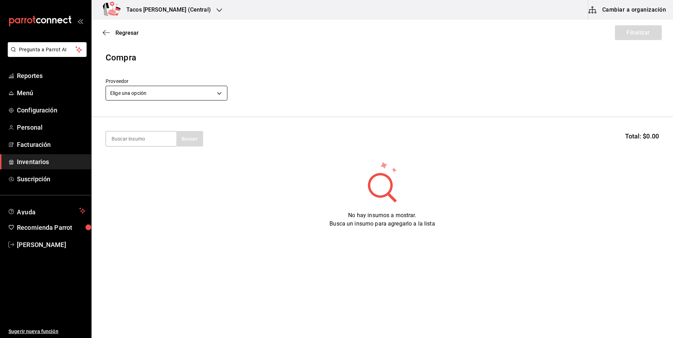
click at [153, 87] on body "Pregunta a Parrot AI Reportes Menú Configuración Personal Facturación Inventari…" at bounding box center [336, 149] width 673 height 299
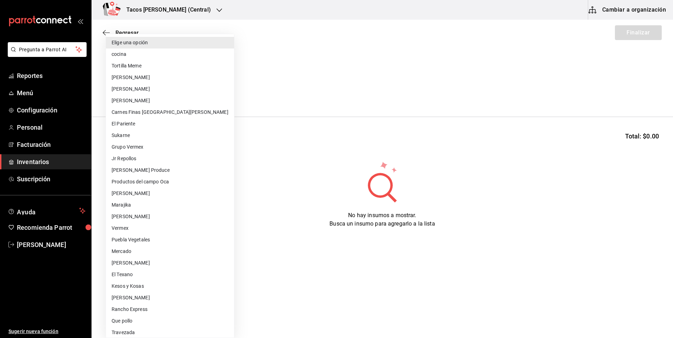
click at [151, 58] on li "cocina" at bounding box center [170, 55] width 128 height 12
type input "237c9a5b-4078-49eb-83ef-23bf52bd7acd"
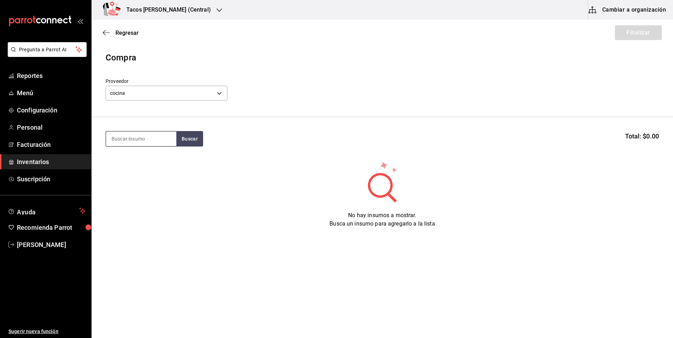
click at [148, 137] on input at bounding box center [141, 139] width 70 height 15
type input "chi"
click at [186, 138] on button "Buscar" at bounding box center [189, 138] width 27 height 15
click at [157, 158] on div "Taco Chicharron terminado" at bounding box center [141, 163] width 59 height 17
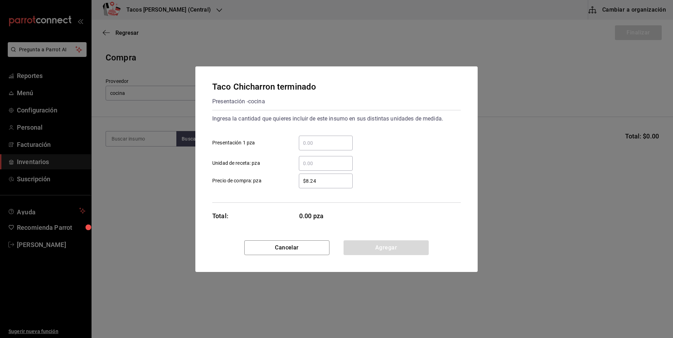
click at [321, 144] on input "​ Presentación 1 pza" at bounding box center [326, 143] width 54 height 8
type input "50"
click at [369, 242] on button "Agregar" at bounding box center [385, 248] width 85 height 15
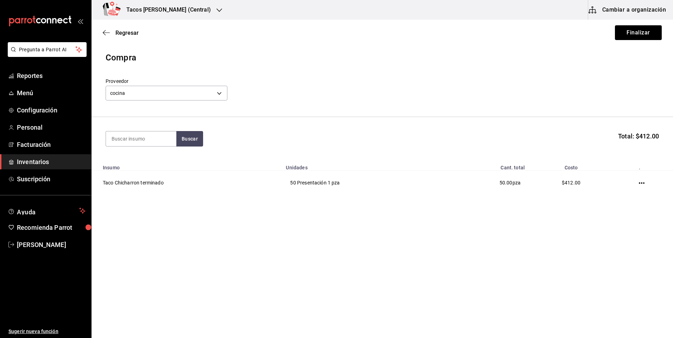
click at [630, 40] on div "Regresar Finalizar" at bounding box center [381, 33] width 581 height 26
click at [630, 35] on button "Finalizar" at bounding box center [638, 32] width 47 height 15
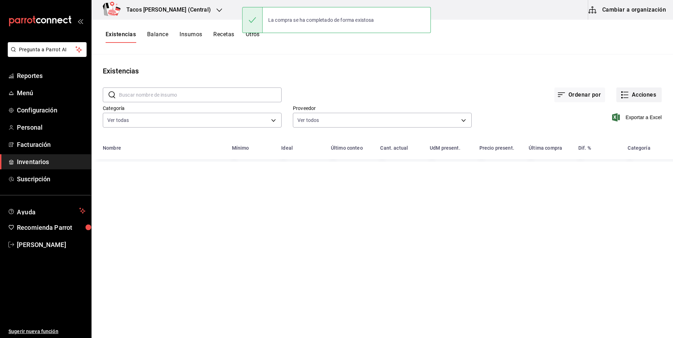
click at [635, 89] on button "Acciones" at bounding box center [638, 95] width 45 height 15
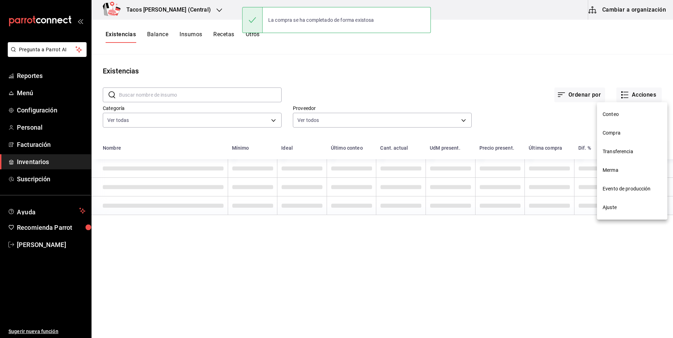
click at [614, 130] on span "Compra" at bounding box center [631, 132] width 59 height 7
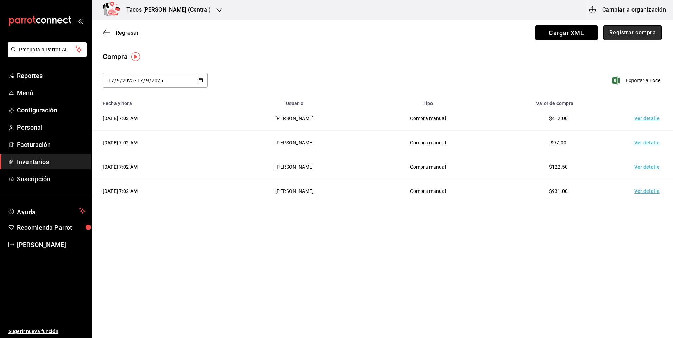
click at [625, 39] on button "Registrar compra" at bounding box center [632, 32] width 58 height 15
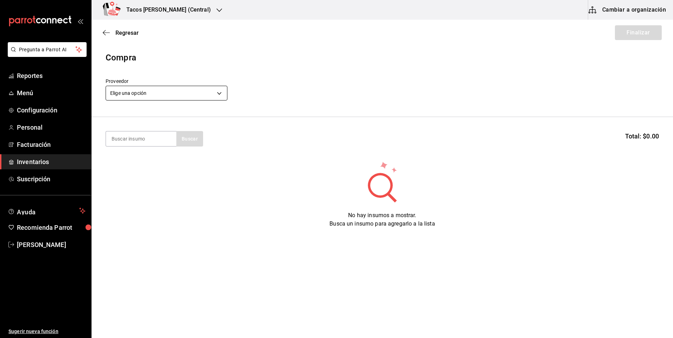
click at [194, 89] on body "Pregunta a Parrot AI Reportes Menú Configuración Personal Facturación Inventari…" at bounding box center [336, 149] width 673 height 299
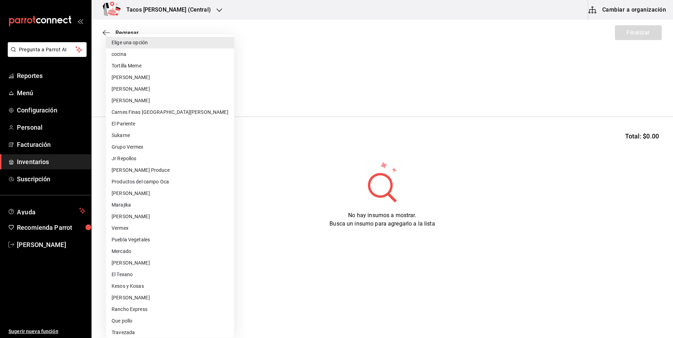
click at [180, 51] on li "cocina" at bounding box center [170, 55] width 128 height 12
type input "237c9a5b-4078-49eb-83ef-23bf52bd7acd"
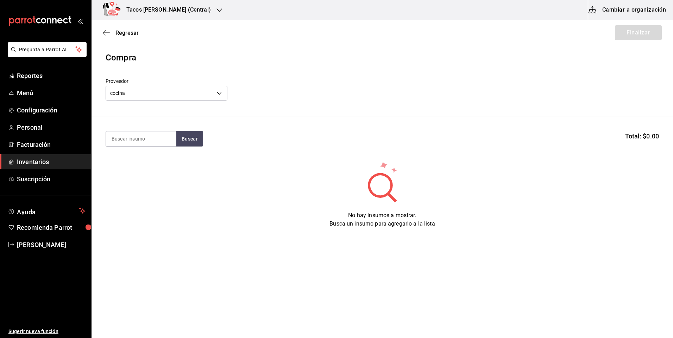
click at [149, 138] on input at bounding box center [141, 139] width 70 height 15
type input "[PERSON_NAME]"
click at [185, 132] on button "Buscar" at bounding box center [189, 138] width 27 height 15
click at [140, 157] on div "Taco Barbacoa vapor terminado" at bounding box center [141, 163] width 59 height 17
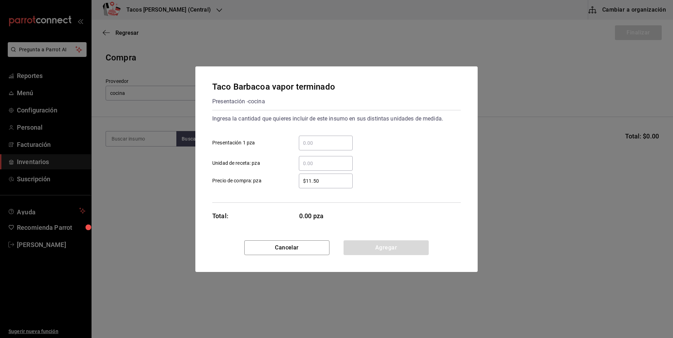
click at [327, 145] on input "​ Presentación 1 pza" at bounding box center [326, 143] width 54 height 8
type input "30"
click at [356, 252] on button "Agregar" at bounding box center [385, 248] width 85 height 15
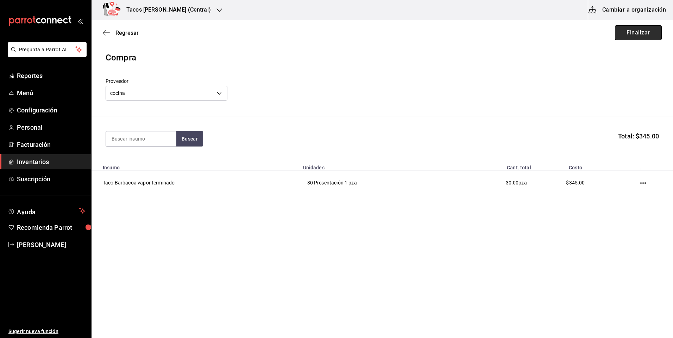
click at [643, 34] on button "Finalizar" at bounding box center [638, 32] width 47 height 15
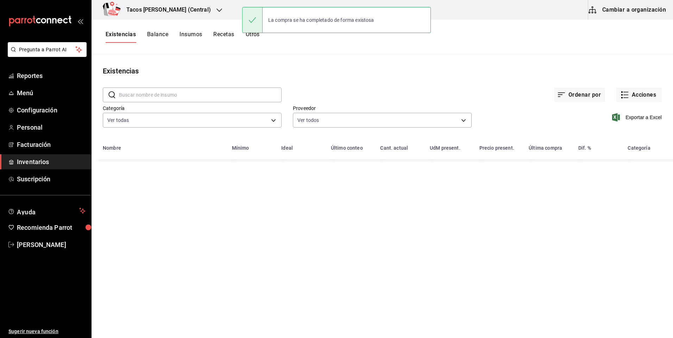
click at [167, 15] on div "Tacos Don Pedro (Central)" at bounding box center [161, 10] width 128 height 20
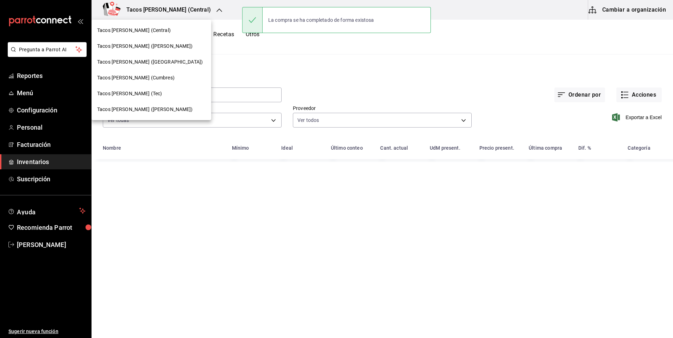
click at [158, 52] on div "Tacos [PERSON_NAME] ([PERSON_NAME])" at bounding box center [151, 46] width 120 height 16
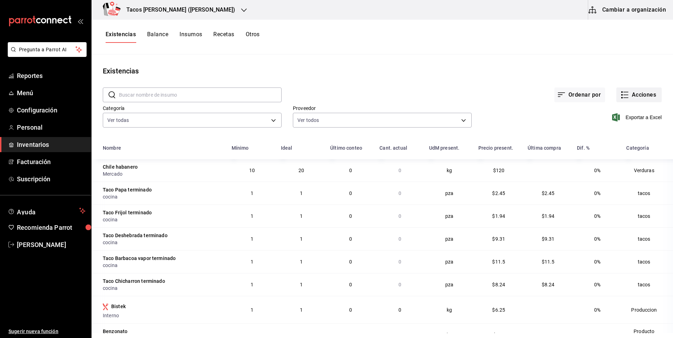
click at [623, 96] on icon "button" at bounding box center [624, 95] width 8 height 8
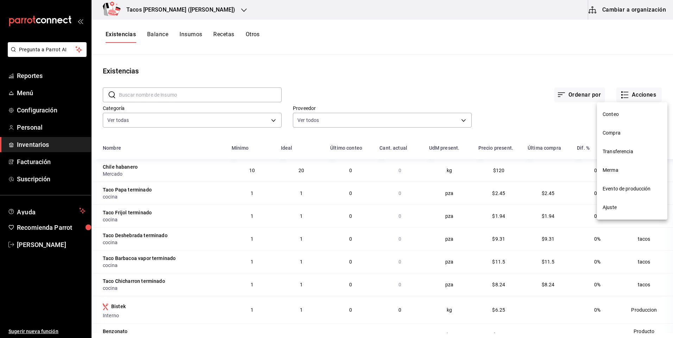
click at [605, 130] on span "Compra" at bounding box center [631, 132] width 59 height 7
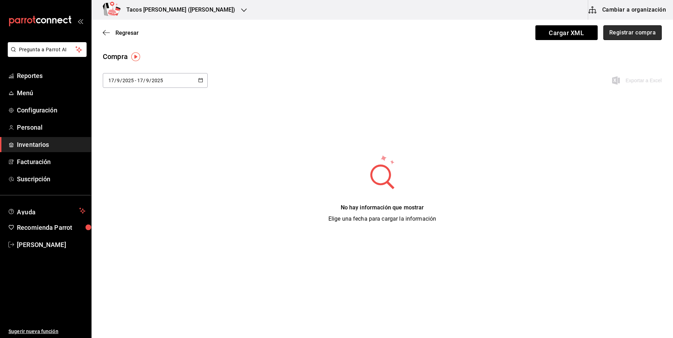
click at [630, 29] on button "Registrar compra" at bounding box center [632, 32] width 58 height 15
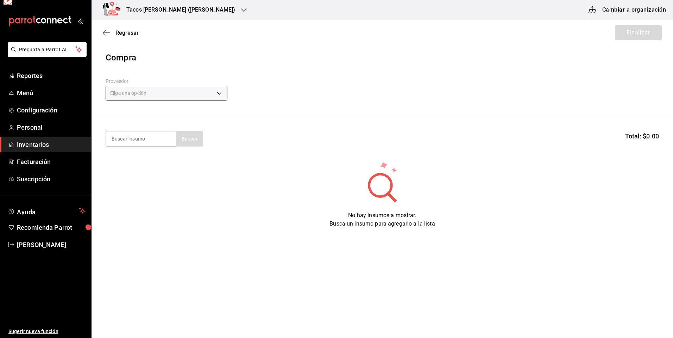
click at [190, 89] on body "Pregunta a Parrot AI Reportes Menú Configuración Personal Inventarios Facturaci…" at bounding box center [336, 149] width 673 height 299
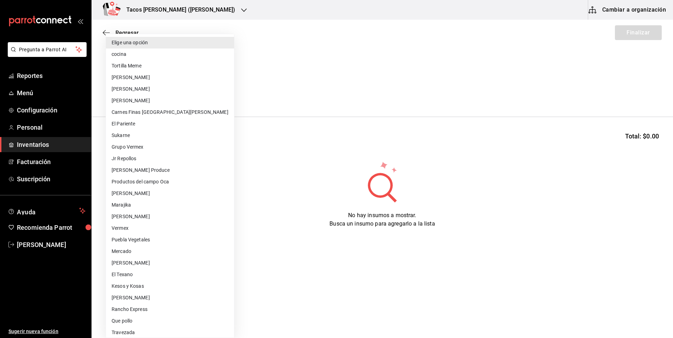
click at [178, 50] on li "cocina" at bounding box center [170, 55] width 128 height 12
type input "237c9a5b-4078-49eb-83ef-23bf52bd7acd"
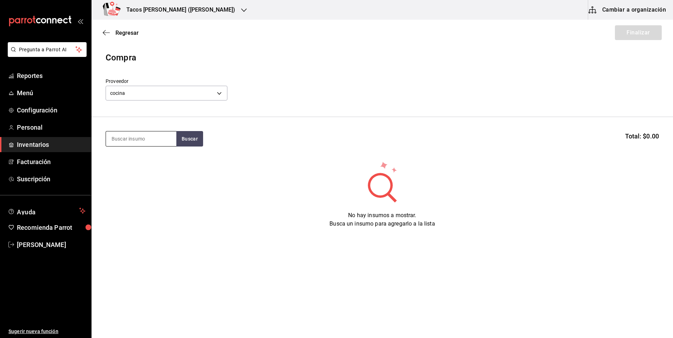
click at [151, 141] on input at bounding box center [141, 139] width 70 height 15
type input "des"
click at [181, 138] on button "Buscar" at bounding box center [189, 138] width 27 height 15
click at [145, 168] on div "Taco Deshebrada terminado" at bounding box center [141, 163] width 59 height 17
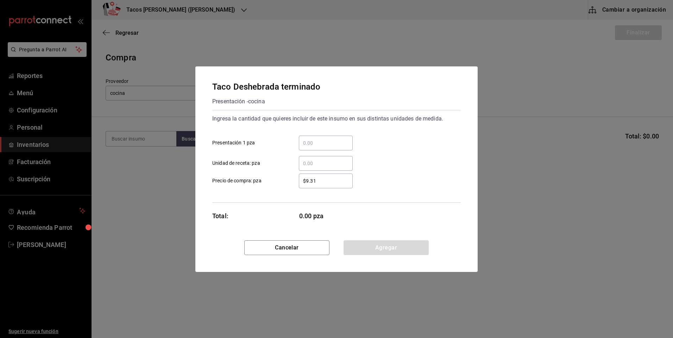
click at [338, 150] on div "​" at bounding box center [326, 143] width 54 height 15
click at [338, 147] on input "​ Presentación 1 pza" at bounding box center [326, 143] width 54 height 8
type input "70"
click at [378, 252] on button "Agregar" at bounding box center [385, 248] width 85 height 15
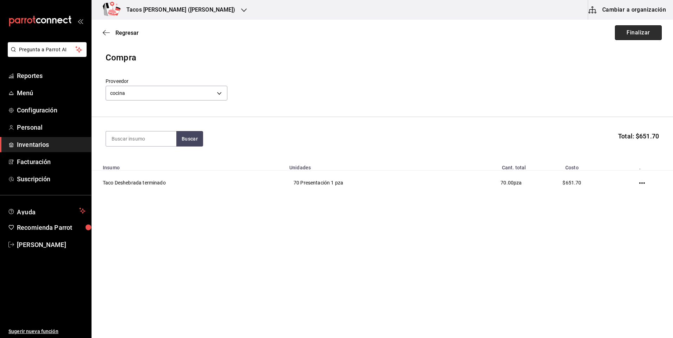
click at [649, 27] on button "Finalizar" at bounding box center [638, 32] width 47 height 15
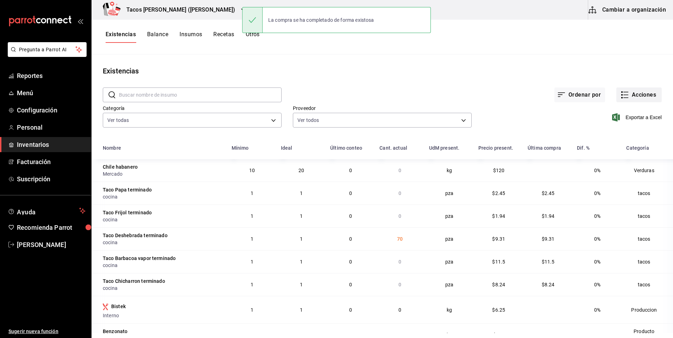
click at [626, 95] on button "Acciones" at bounding box center [638, 95] width 45 height 15
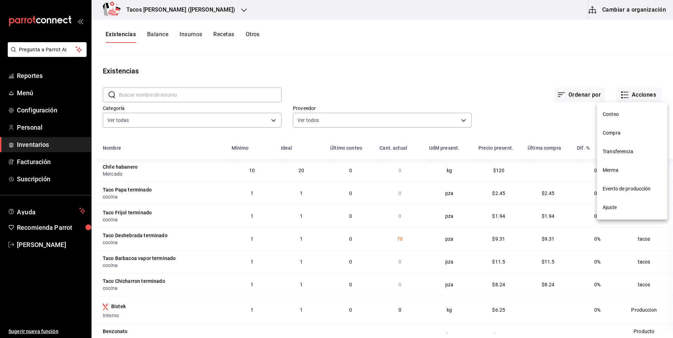
click at [615, 134] on span "Compra" at bounding box center [631, 132] width 59 height 7
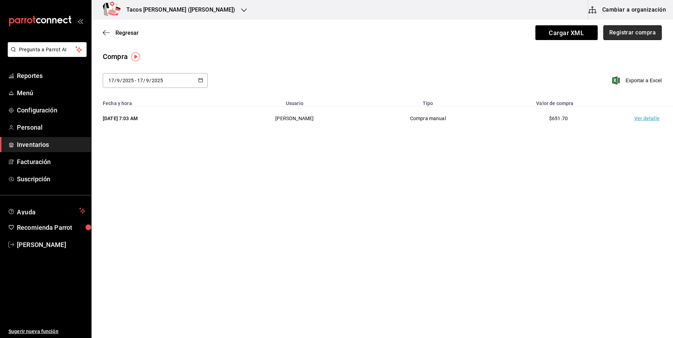
click at [629, 30] on button "Registrar compra" at bounding box center [632, 32] width 58 height 15
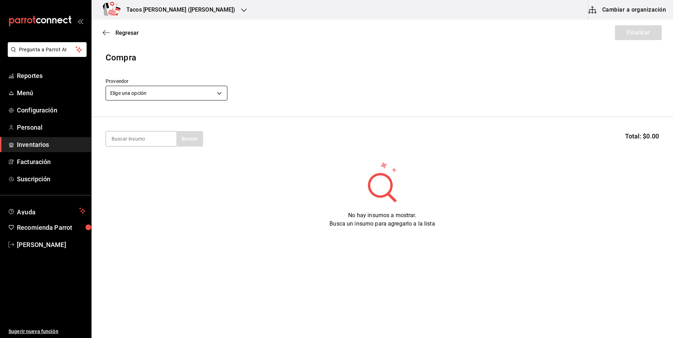
click at [216, 92] on body "Pregunta a Parrot AI Reportes Menú Configuración Personal Inventarios Facturaci…" at bounding box center [336, 149] width 673 height 299
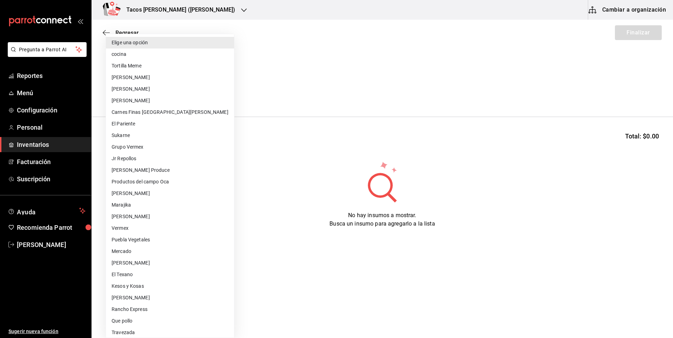
click at [165, 57] on li "cocina" at bounding box center [170, 55] width 128 height 12
type input "237c9a5b-4078-49eb-83ef-23bf52bd7acd"
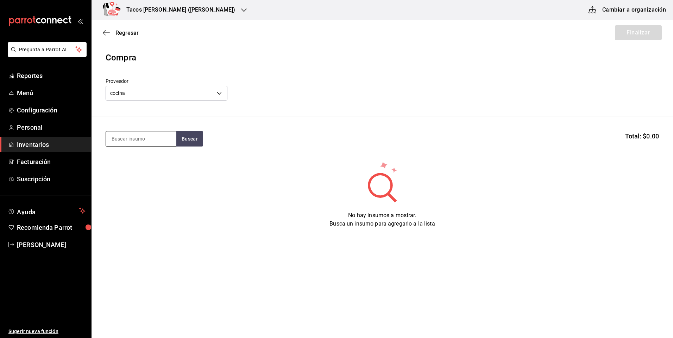
click at [141, 138] on input at bounding box center [141, 139] width 70 height 15
type input "c"
type input "pap"
click at [182, 140] on button "Buscar" at bounding box center [189, 138] width 27 height 15
click at [156, 160] on div "Taco Papa terminado" at bounding box center [139, 159] width 55 height 8
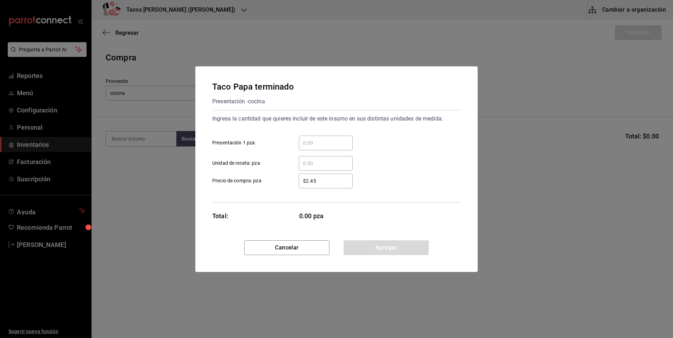
click at [342, 147] on input "​ Presentación 1 pza" at bounding box center [326, 143] width 54 height 8
type input "30"
click at [363, 243] on button "Agregar" at bounding box center [385, 248] width 85 height 15
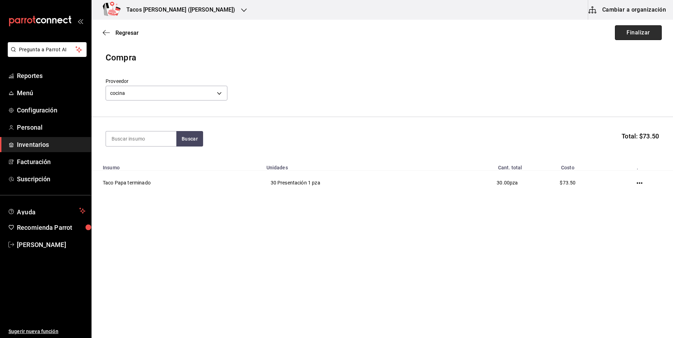
click at [640, 31] on button "Finalizar" at bounding box center [638, 32] width 47 height 15
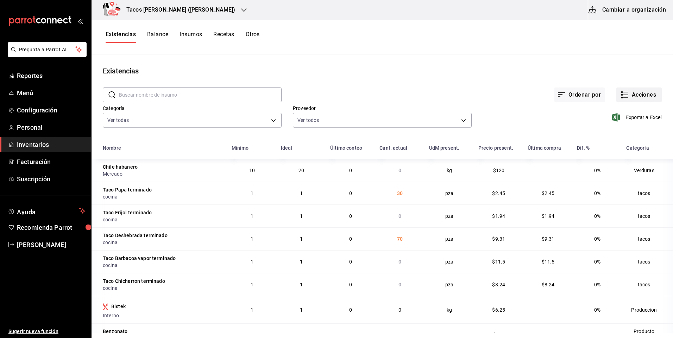
click at [621, 95] on rect "button" at bounding box center [621, 94] width 1 height 1
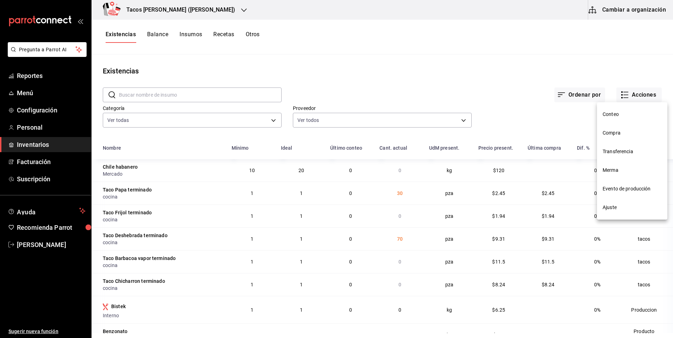
click at [621, 137] on li "Compra" at bounding box center [632, 133] width 70 height 19
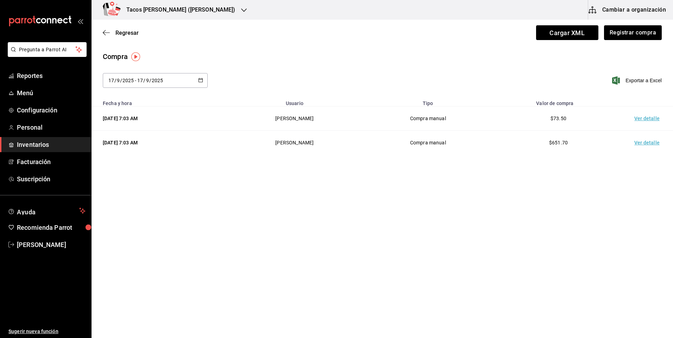
click at [621, 24] on div "Regresar Cargar XML Registrar compra" at bounding box center [381, 33] width 581 height 26
click at [618, 29] on button "Registrar compra" at bounding box center [632, 32] width 58 height 15
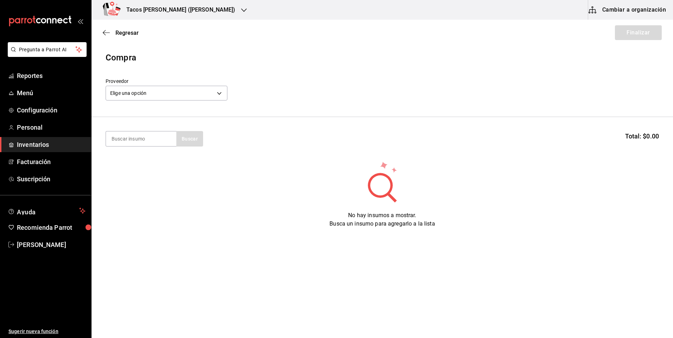
click at [164, 81] on label "Proveedor" at bounding box center [167, 81] width 122 height 5
click at [161, 89] on body "Pregunta a Parrot AI Reportes Menú Configuración Personal Inventarios Facturaci…" at bounding box center [336, 149] width 673 height 299
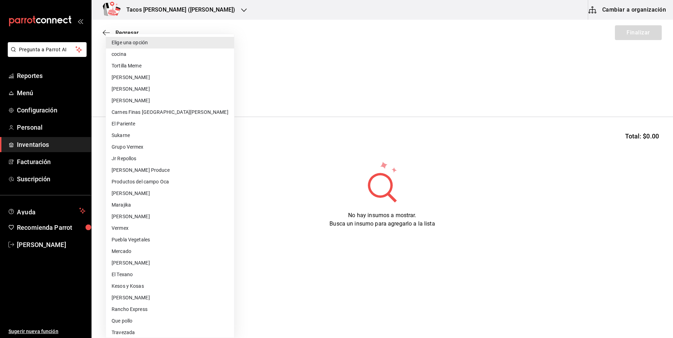
click at [154, 58] on li "cocina" at bounding box center [170, 55] width 128 height 12
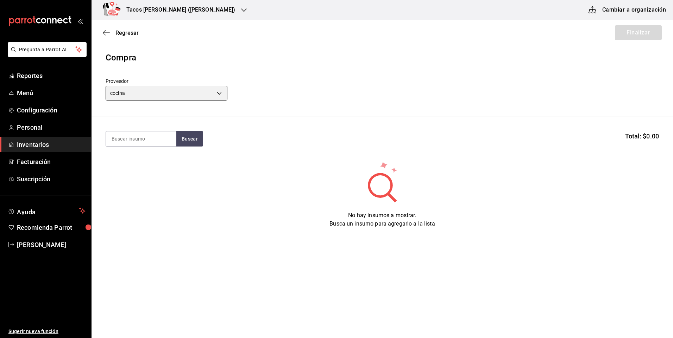
type input "237c9a5b-4078-49eb-83ef-23bf52bd7acd"
click at [141, 136] on input at bounding box center [141, 139] width 70 height 15
type input "frijol"
click at [198, 149] on section "frijol Buscar Total: $0.00" at bounding box center [381, 139] width 581 height 44
click at [195, 138] on button "Buscar" at bounding box center [189, 138] width 27 height 15
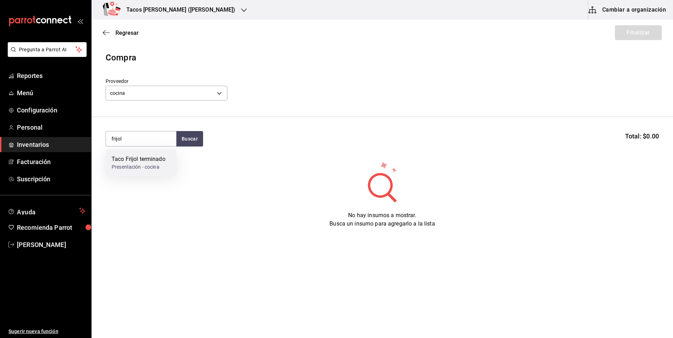
click at [160, 164] on div "Presentación - cocina" at bounding box center [139, 167] width 54 height 7
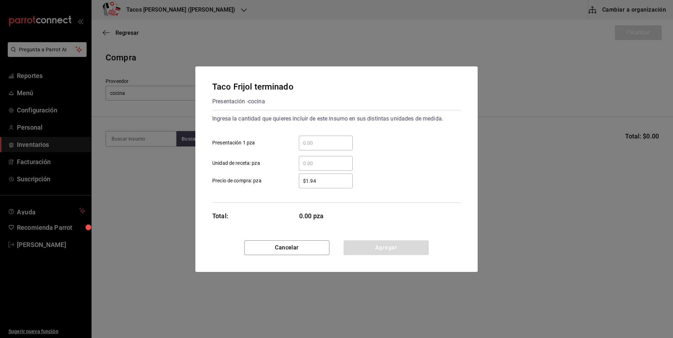
click at [340, 138] on div "​" at bounding box center [326, 143] width 54 height 15
click at [340, 139] on input "​ Presentación 1 pza" at bounding box center [326, 143] width 54 height 8
type input "30"
click at [363, 242] on button "Agregar" at bounding box center [385, 248] width 85 height 15
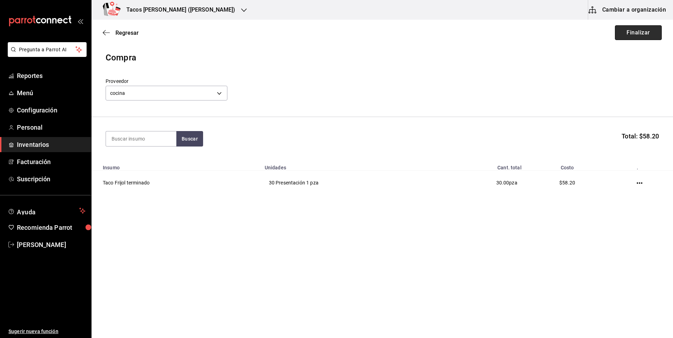
click at [632, 28] on button "Finalizar" at bounding box center [638, 32] width 47 height 15
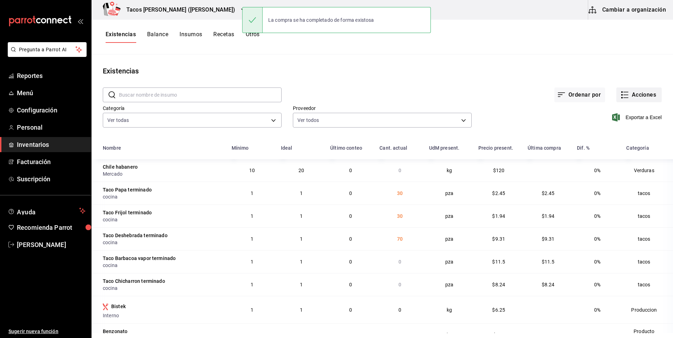
click at [628, 95] on button "Acciones" at bounding box center [638, 95] width 45 height 15
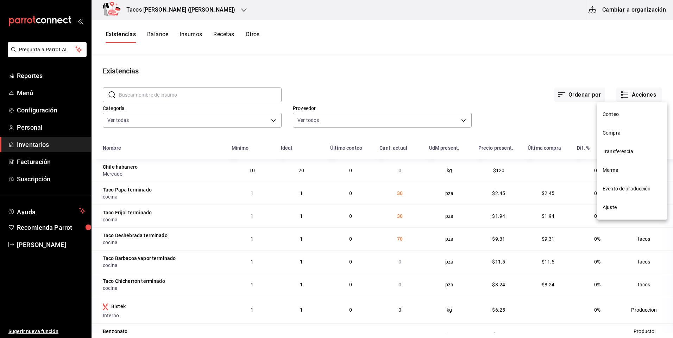
click at [622, 131] on span "Compra" at bounding box center [631, 132] width 59 height 7
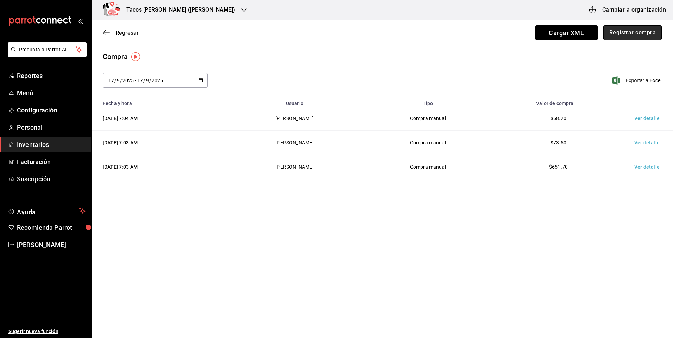
click at [613, 37] on button "Registrar compra" at bounding box center [632, 32] width 58 height 15
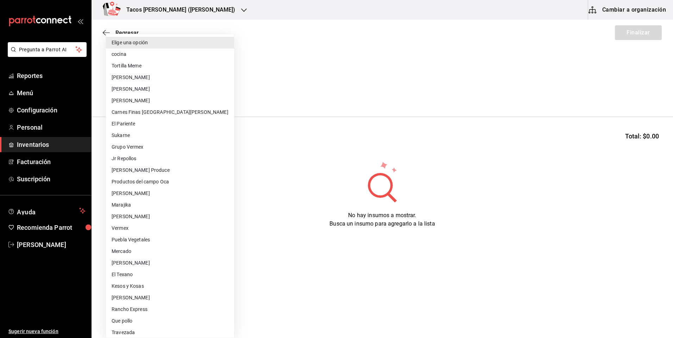
click at [201, 96] on body "Pregunta a Parrot AI Reportes Menú Configuración Personal Inventarios Facturaci…" at bounding box center [336, 149] width 673 height 299
click at [180, 55] on li "cocina" at bounding box center [170, 55] width 128 height 12
type input "237c9a5b-4078-49eb-83ef-23bf52bd7acd"
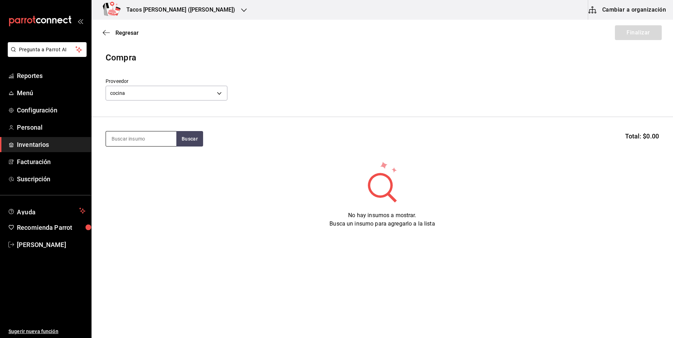
click at [153, 142] on input at bounding box center [141, 139] width 70 height 15
type input "chi"
click at [192, 138] on button "Buscar" at bounding box center [189, 138] width 27 height 15
click at [154, 159] on div "Taco Chicharron terminado" at bounding box center [141, 163] width 59 height 17
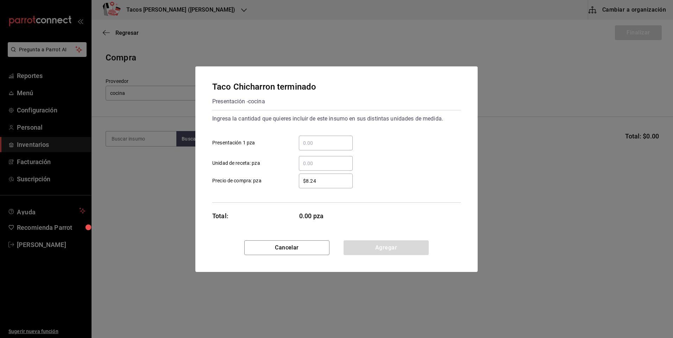
click at [339, 144] on input "​ Presentación 1 pza" at bounding box center [326, 143] width 54 height 8
type input "30"
click at [370, 244] on button "Agregar" at bounding box center [385, 248] width 85 height 15
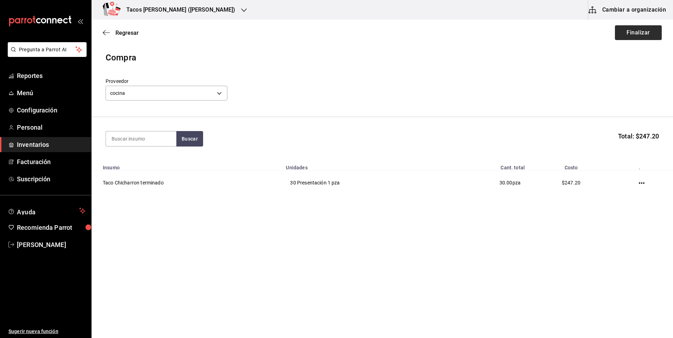
drag, startPoint x: 654, startPoint y: 39, endPoint x: 654, endPoint y: 33, distance: 5.6
click at [654, 38] on div "Regresar Finalizar" at bounding box center [381, 33] width 581 height 26
click at [654, 33] on button "Finalizar" at bounding box center [638, 32] width 47 height 15
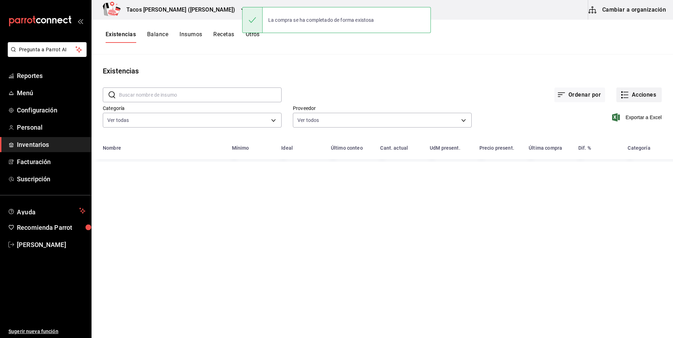
click at [653, 94] on button "Acciones" at bounding box center [638, 95] width 45 height 15
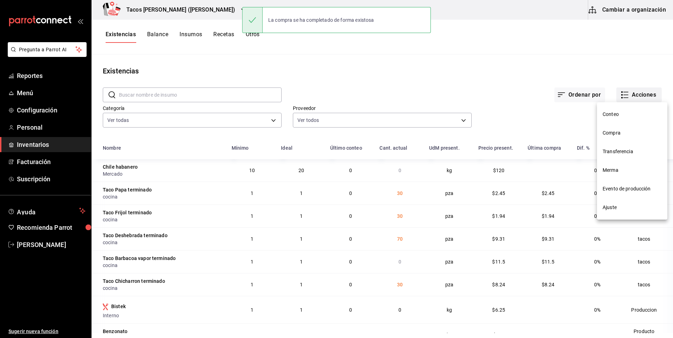
click at [628, 133] on nav "Conteo Compra Transferencia Merma Evento de producción Ajuste" at bounding box center [632, 161] width 70 height 118
click at [628, 133] on span "Compra" at bounding box center [631, 132] width 59 height 7
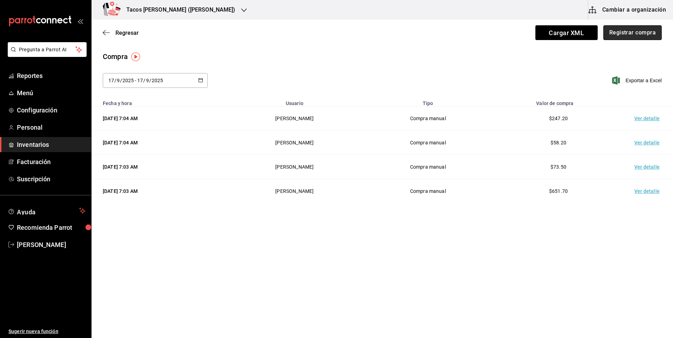
click at [624, 33] on button "Registrar compra" at bounding box center [632, 32] width 58 height 15
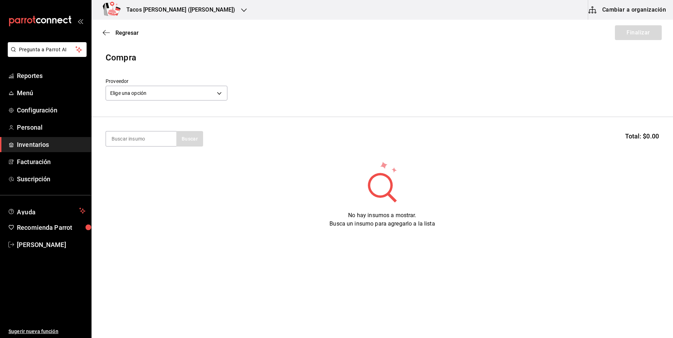
click at [124, 85] on div "Elige una opción default" at bounding box center [167, 92] width 122 height 19
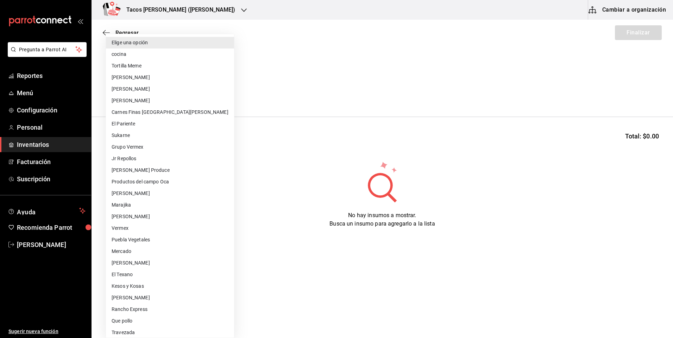
click at [120, 92] on body "Pregunta a Parrot AI Reportes Menú Configuración Personal Inventarios Facturaci…" at bounding box center [336, 149] width 673 height 299
click at [147, 48] on li "Elige una opción" at bounding box center [170, 43] width 128 height 12
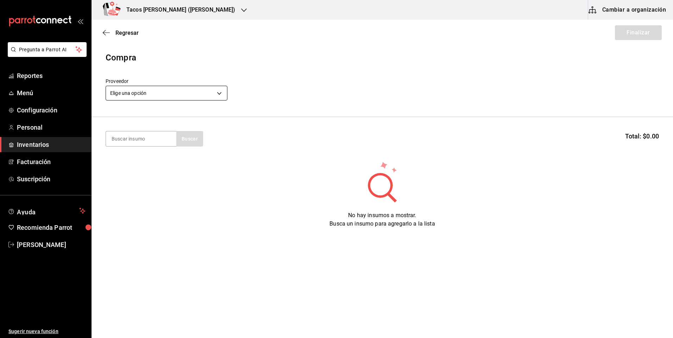
click at [140, 87] on body "Pregunta a Parrot AI Reportes Menú Configuración Personal Inventarios Facturaci…" at bounding box center [336, 149] width 673 height 299
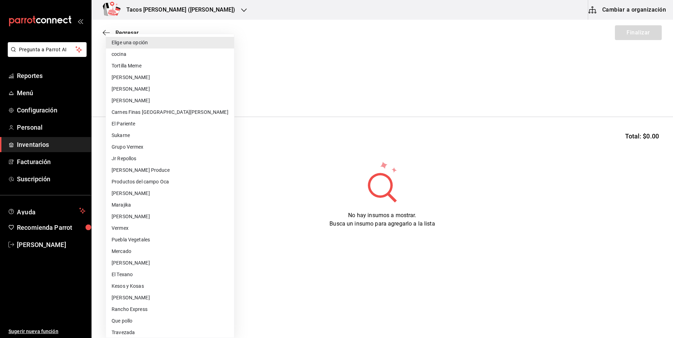
click at [139, 56] on li "cocina" at bounding box center [170, 55] width 128 height 12
type input "237c9a5b-4078-49eb-83ef-23bf52bd7acd"
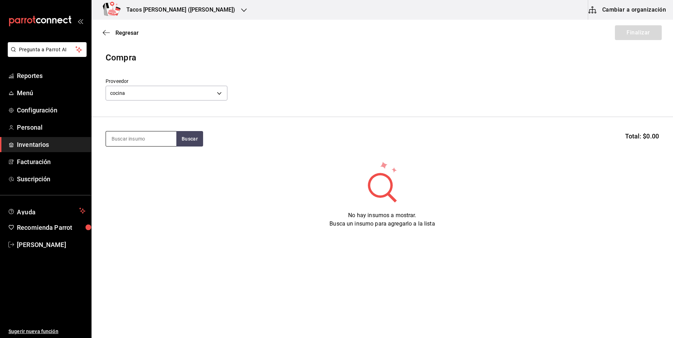
click at [148, 142] on input at bounding box center [141, 139] width 70 height 15
type input "[PERSON_NAME]"
click at [181, 141] on button "Buscar" at bounding box center [189, 138] width 27 height 15
click at [135, 169] on div "Taco Barbacoa vapor terminado" at bounding box center [141, 163] width 59 height 17
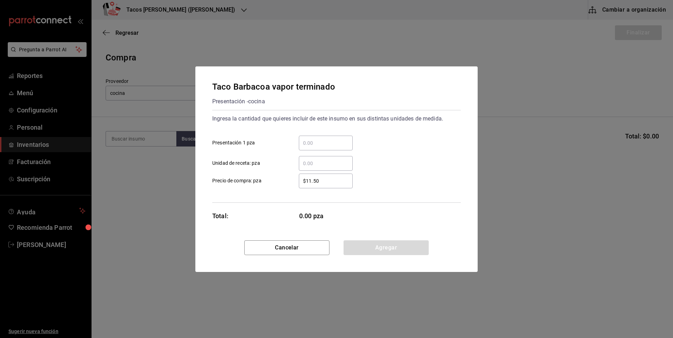
click at [340, 146] on input "​ Presentación 1 pza" at bounding box center [326, 143] width 54 height 8
type input "30"
click at [362, 246] on button "Agregar" at bounding box center [385, 248] width 85 height 15
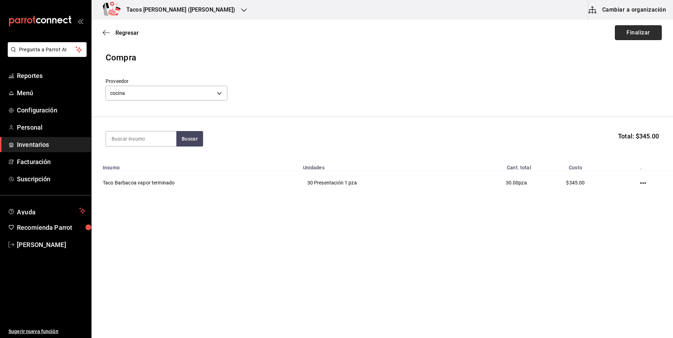
click at [633, 29] on button "Finalizar" at bounding box center [638, 32] width 47 height 15
